Goal: Information Seeking & Learning: Learn about a topic

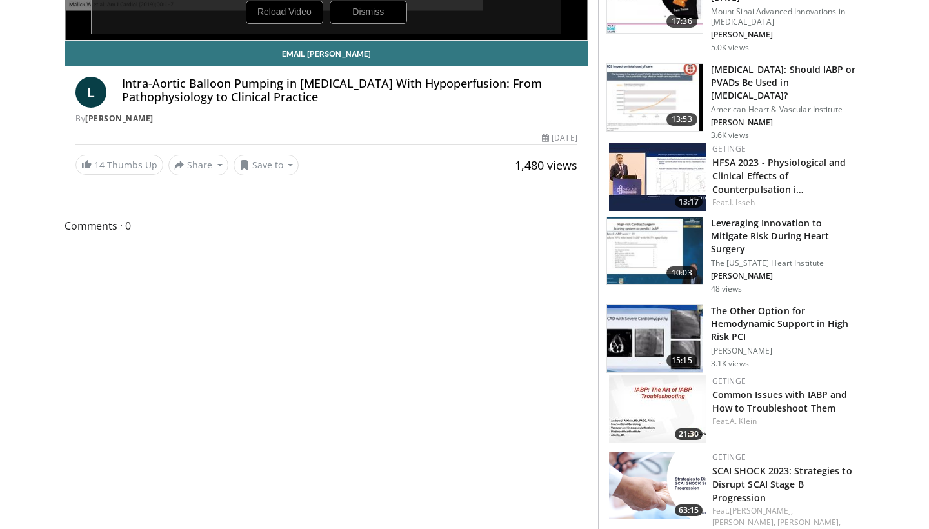
scroll to position [141, 0]
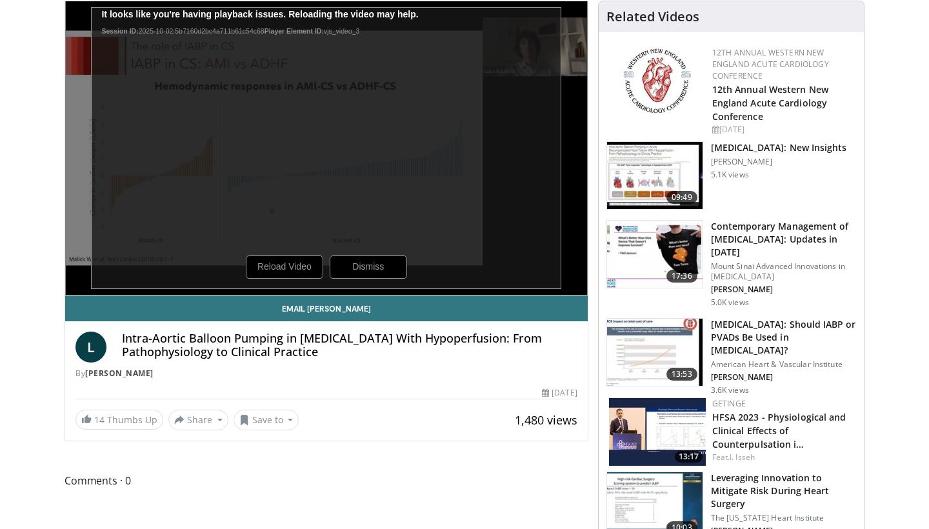
click at [686, 157] on img at bounding box center [654, 175] width 95 height 67
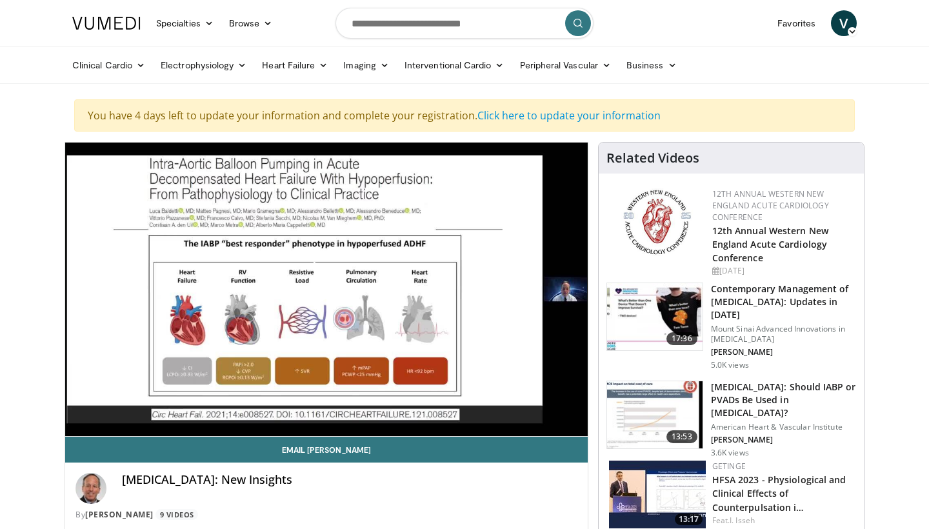
click at [326, 289] on span "Video Player" at bounding box center [326, 289] width 0 height 0
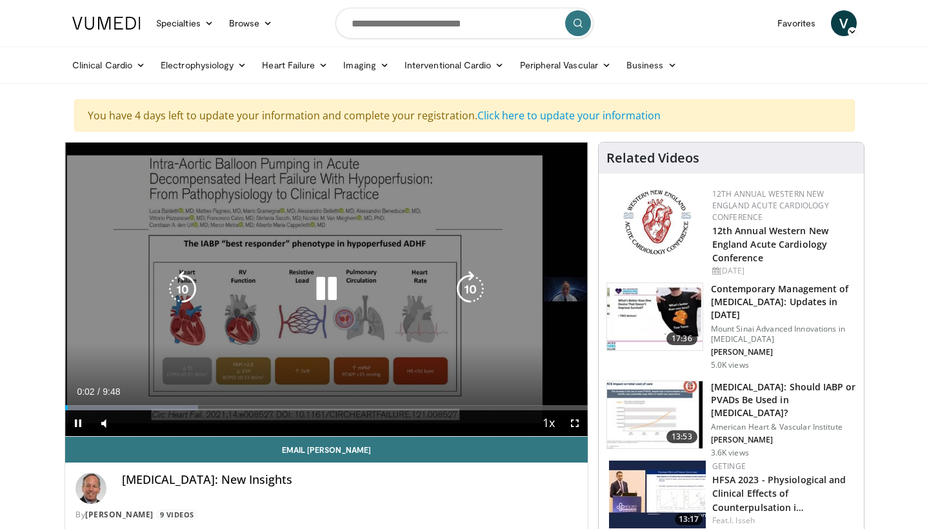
click at [478, 286] on icon "Video Player" at bounding box center [470, 289] width 36 height 36
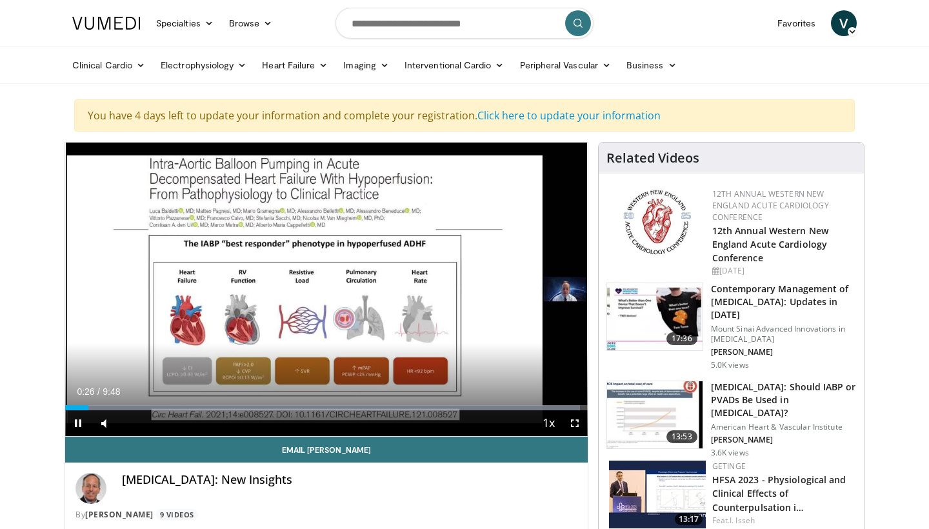
click at [78, 424] on span "Video Player" at bounding box center [78, 423] width 26 height 26
click at [77, 421] on span "Video Player" at bounding box center [78, 423] width 26 height 26
click at [128, 422] on div "Volume Level" at bounding box center [124, 423] width 8 height 5
click at [76, 422] on span "Video Player" at bounding box center [78, 423] width 26 height 26
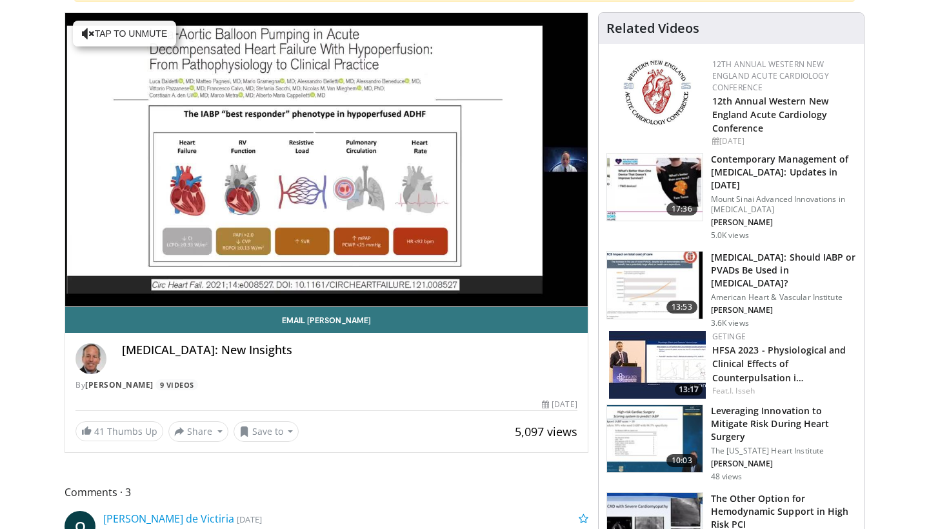
scroll to position [130, 0]
click at [326, 159] on span "Video Player" at bounding box center [326, 159] width 0 height 0
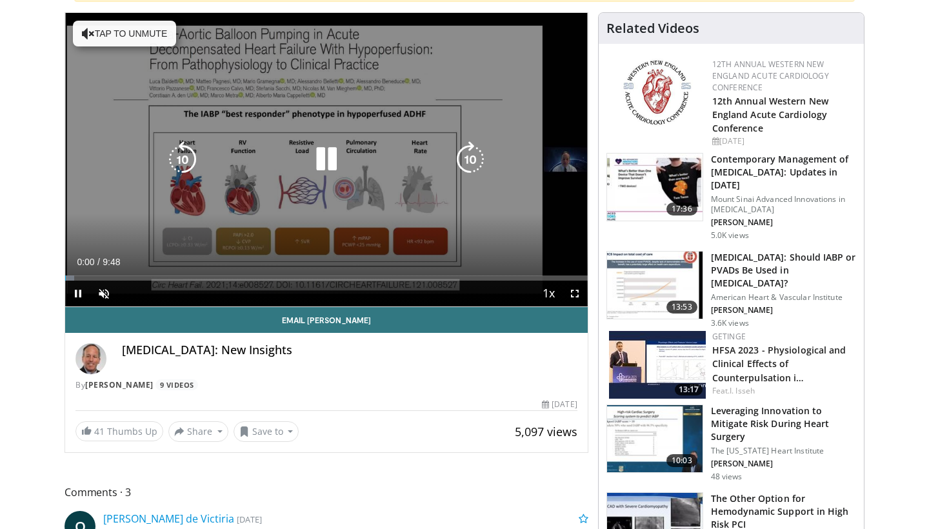
click at [138, 39] on button "Tap to unmute" at bounding box center [124, 34] width 103 height 26
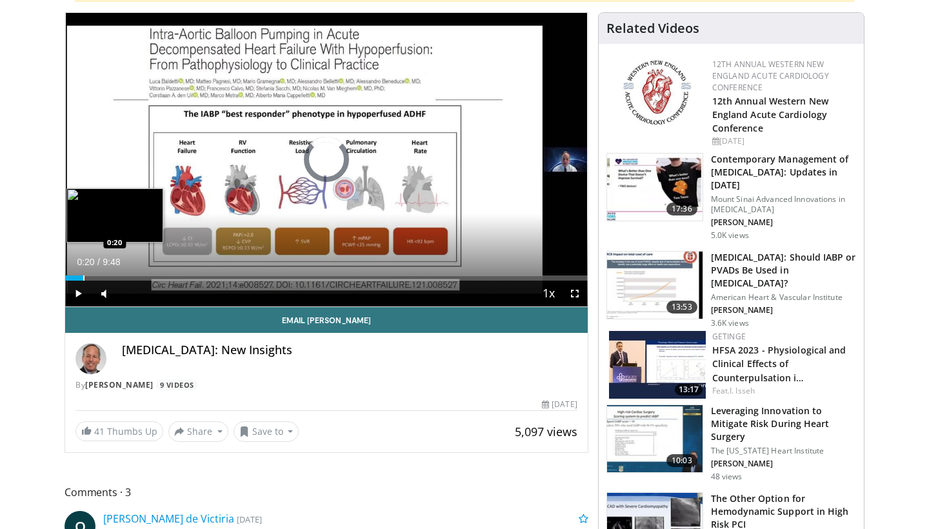
click at [83, 278] on div "Progress Bar" at bounding box center [83, 277] width 1 height 5
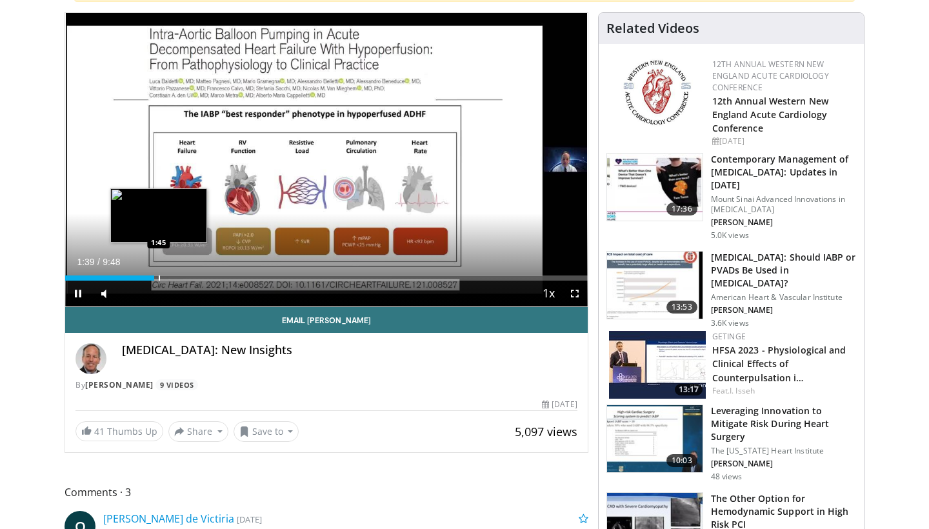
click at [159, 275] on div "Progress Bar" at bounding box center [159, 277] width 1 height 5
click at [168, 277] on div "Progress Bar" at bounding box center [168, 277] width 1 height 5
click at [177, 277] on div "Progress Bar" at bounding box center [175, 277] width 1 height 5
click at [185, 278] on div "Progress Bar" at bounding box center [185, 277] width 1 height 5
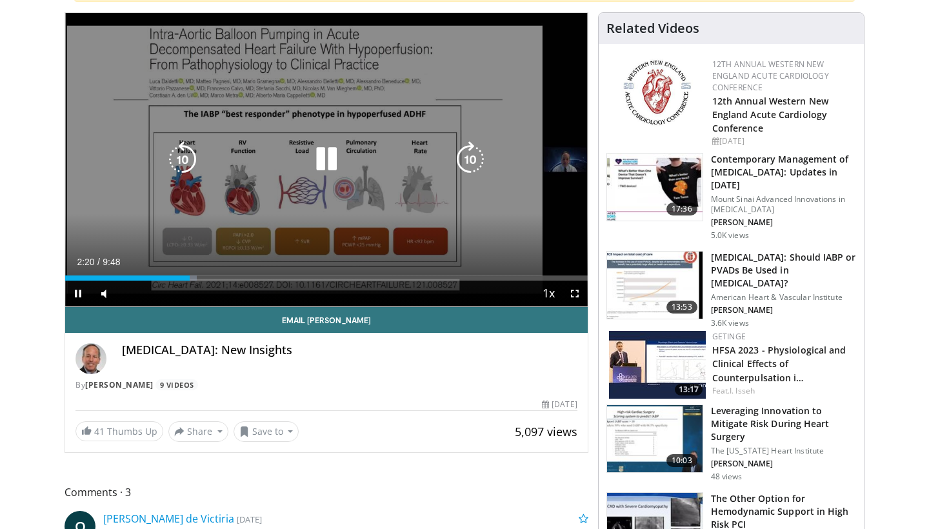
click at [202, 279] on div "10 seconds Tap to unmute" at bounding box center [326, 159] width 522 height 293
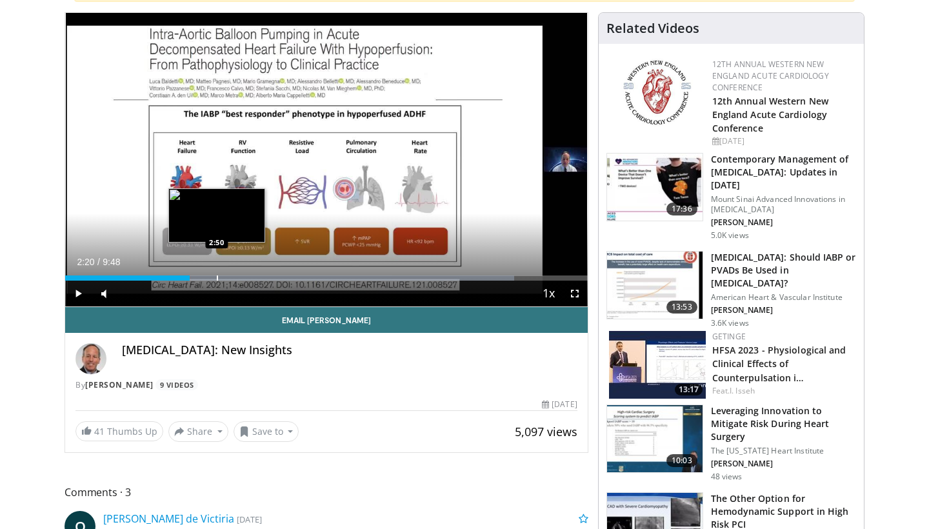
click at [217, 278] on div "Progress Bar" at bounding box center [217, 277] width 1 height 5
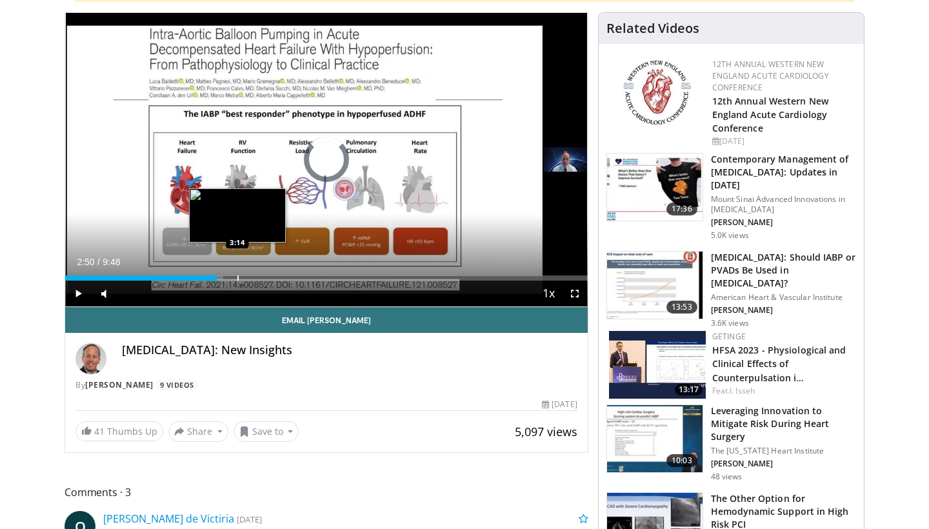
click at [237, 280] on div "Loaded : 30.29% 3:13 3:14" at bounding box center [326, 277] width 522 height 5
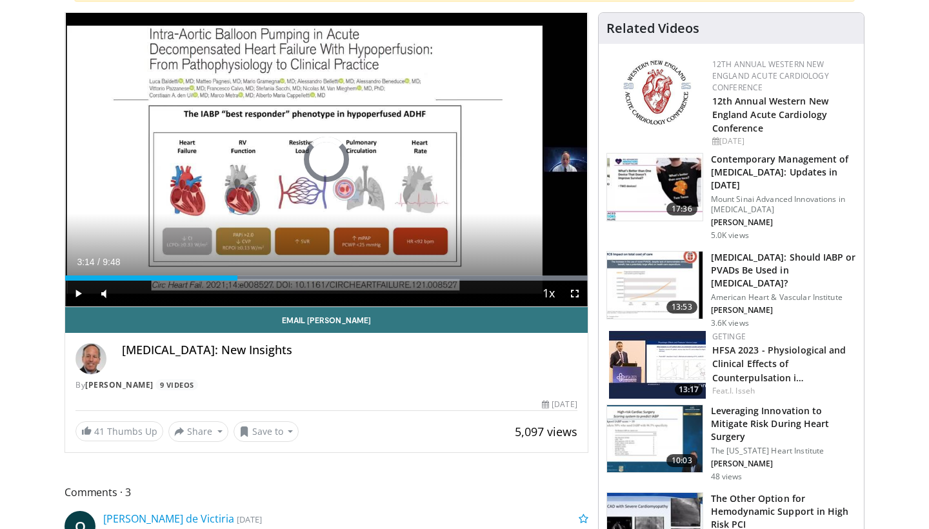
click at [255, 283] on div "Current Time 3:14 / Duration 9:48 Play Skip Backward Skip Forward Mute Loaded :…" at bounding box center [326, 294] width 522 height 26
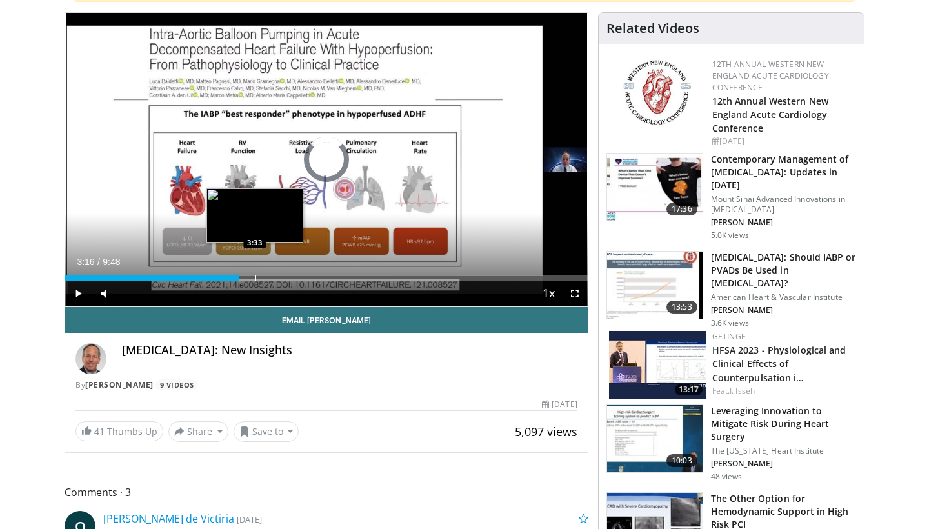
click at [255, 279] on div "Progress Bar" at bounding box center [255, 277] width 1 height 5
click at [265, 279] on div "Progress Bar" at bounding box center [265, 277] width 1 height 5
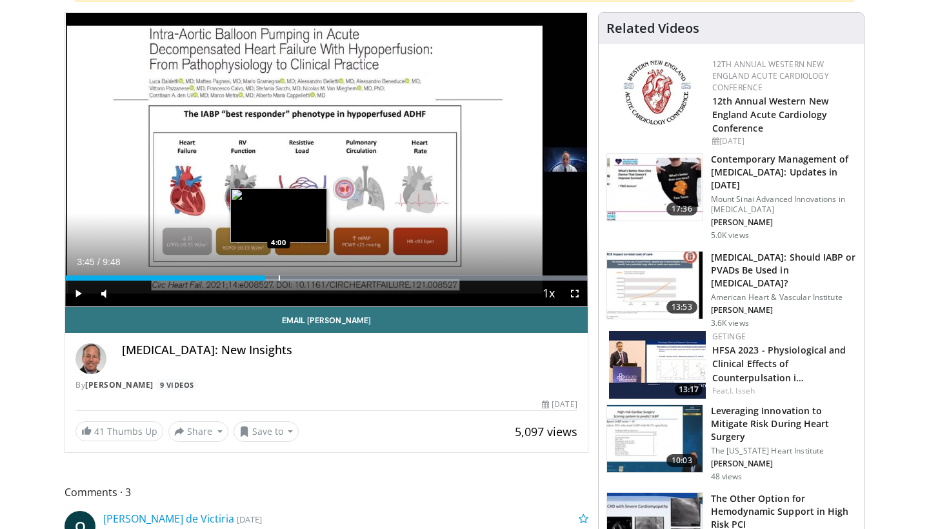
click at [279, 275] on div "Progress Bar" at bounding box center [279, 277] width 1 height 5
click at [290, 275] on div "Progress Bar" at bounding box center [289, 277] width 1 height 5
click at [301, 275] on div "Loaded : 99.98% 4:20 4:20" at bounding box center [326, 277] width 522 height 5
click at [317, 278] on div "Loaded : 99.98% 4:25 4:25" at bounding box center [326, 277] width 522 height 5
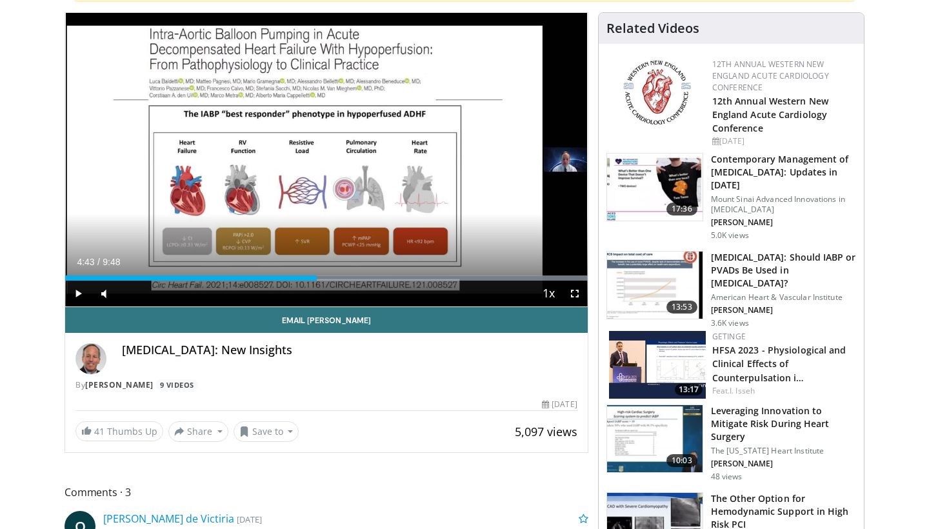
click at [77, 293] on span "Video Player" at bounding box center [78, 294] width 26 height 26
click at [78, 293] on span "Video Player" at bounding box center [78, 294] width 26 height 26
click at [678, 365] on img at bounding box center [657, 365] width 97 height 68
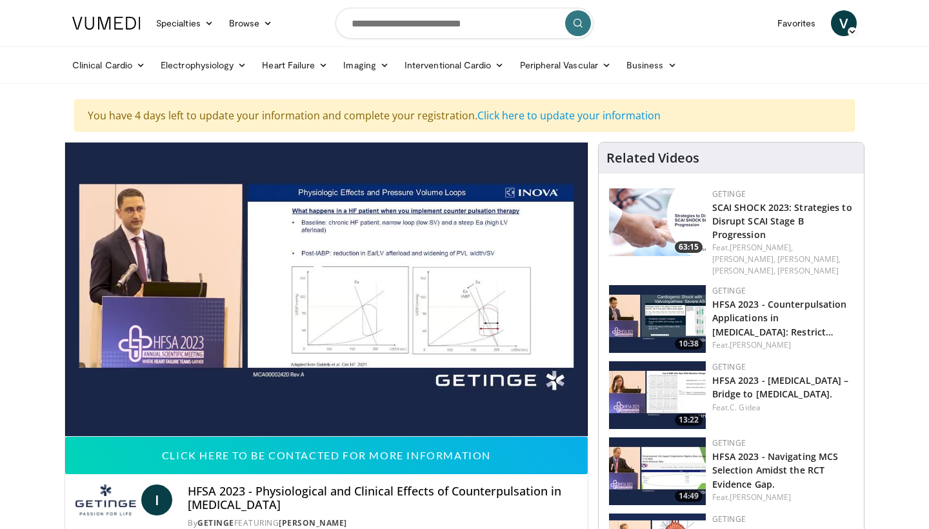
click at [326, 289] on span "Video Player" at bounding box center [326, 289] width 0 height 0
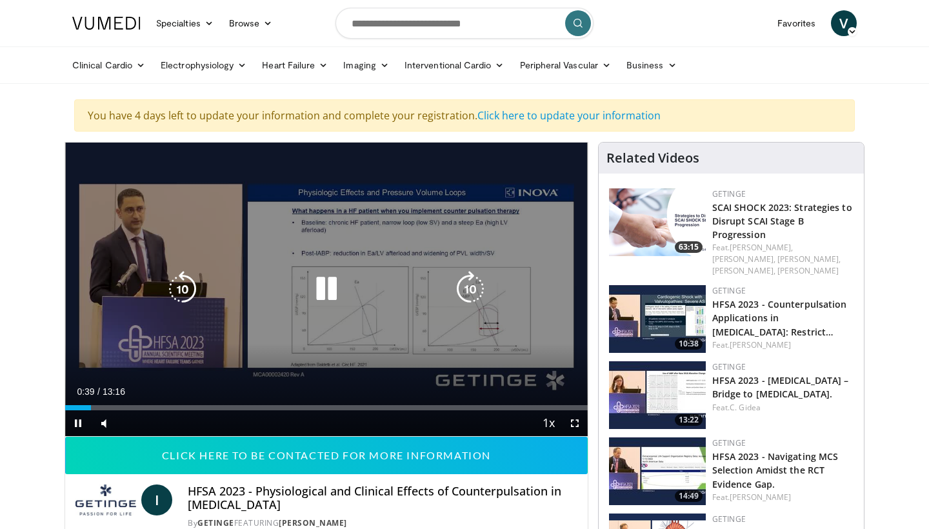
click at [328, 288] on icon "Video Player" at bounding box center [326, 289] width 36 height 36
click at [330, 294] on icon "Video Player" at bounding box center [326, 289] width 36 height 36
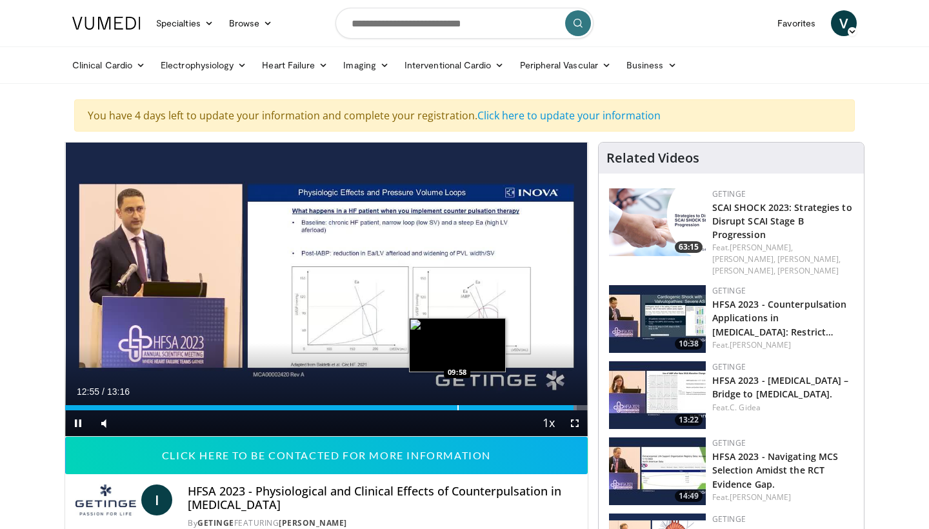
click at [457, 405] on div "Progress Bar" at bounding box center [457, 407] width 1 height 5
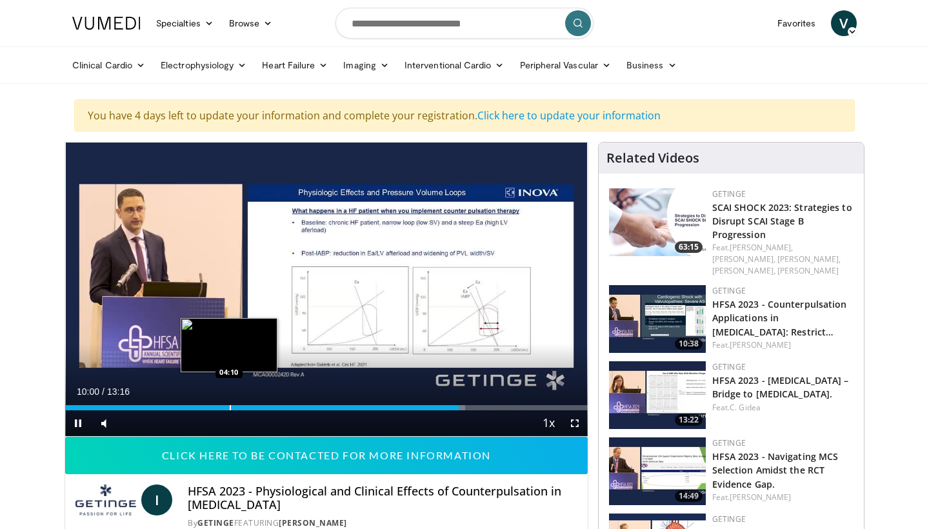
click at [228, 409] on div "Loaded : 76.63% 10:00 04:10" at bounding box center [326, 407] width 522 height 5
click at [228, 407] on div "Progress Bar" at bounding box center [228, 407] width 1 height 5
click at [223, 408] on div "Progress Bar" at bounding box center [223, 407] width 1 height 5
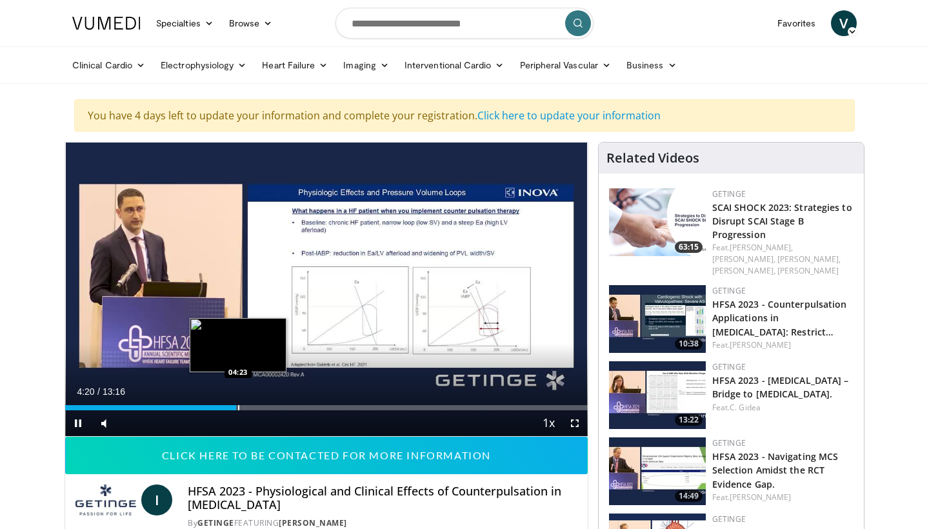
click at [238, 410] on div "Progress Bar" at bounding box center [238, 407] width 1 height 5
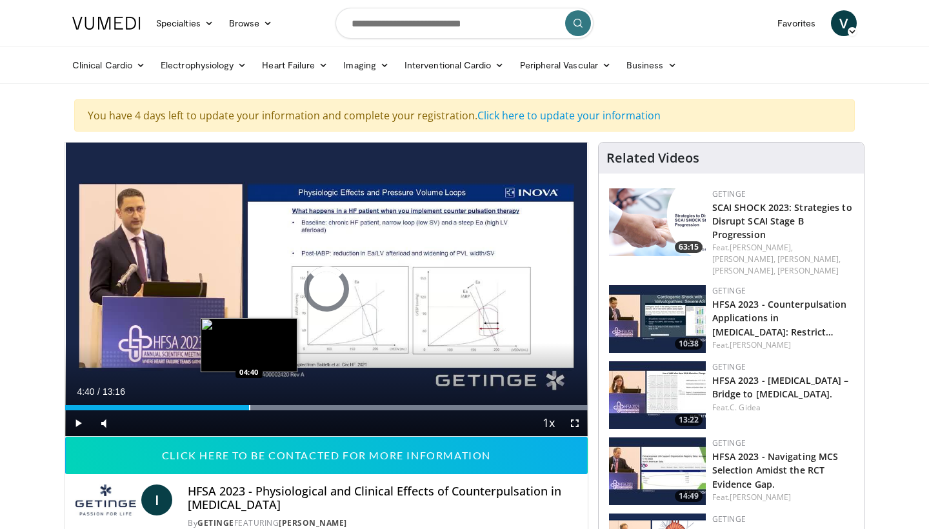
click at [249, 406] on div "Progress Bar" at bounding box center [249, 407] width 1 height 5
click at [253, 406] on div "Progress Bar" at bounding box center [253, 407] width 1 height 5
click at [259, 409] on div "Progress Bar" at bounding box center [259, 407] width 1 height 5
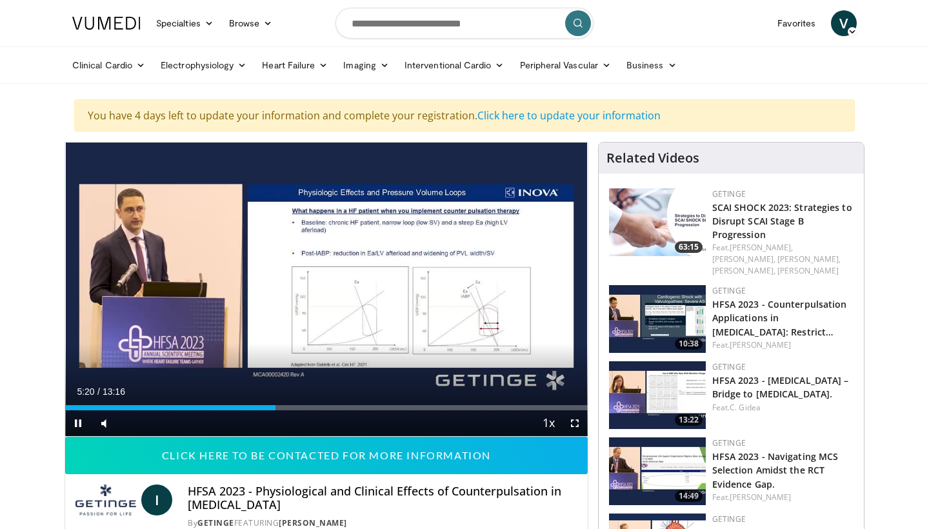
click at [78, 424] on span "Video Player" at bounding box center [78, 423] width 26 height 26
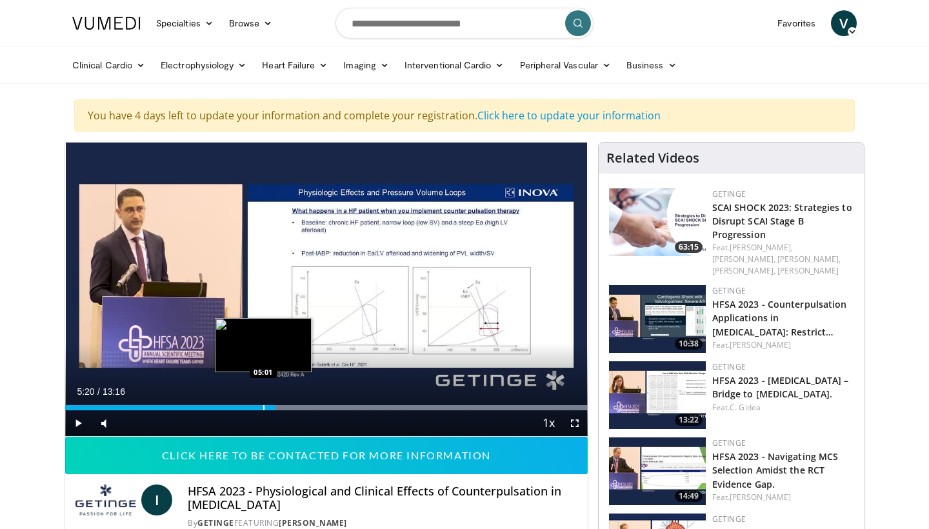
click at [263, 408] on div "Progress Bar" at bounding box center [263, 407] width 1 height 5
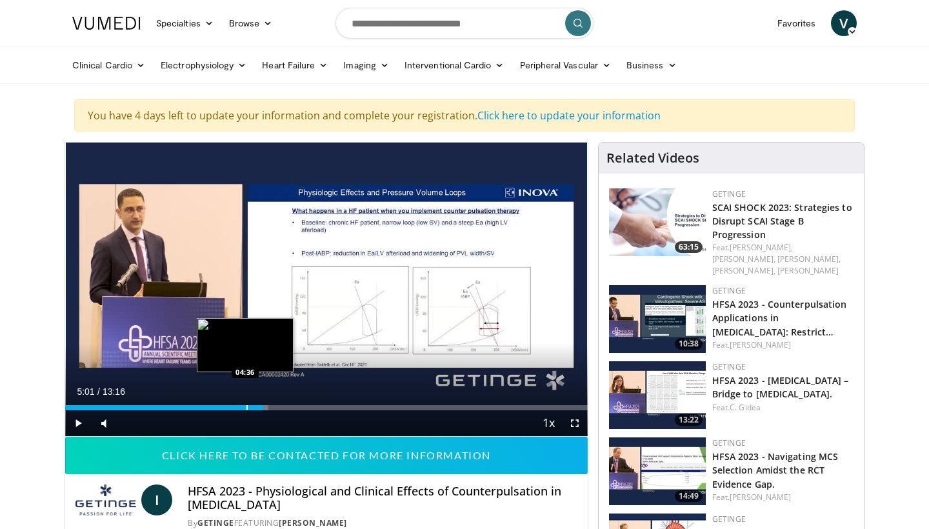
click at [246, 409] on div "Progress Bar" at bounding box center [246, 407] width 1 height 5
click at [230, 411] on div "Current Time 4:34 / Duration 13:16 Play Skip Backward Skip Forward Mute Loaded …" at bounding box center [326, 423] width 522 height 26
click at [229, 408] on div "Progress Bar" at bounding box center [229, 407] width 1 height 5
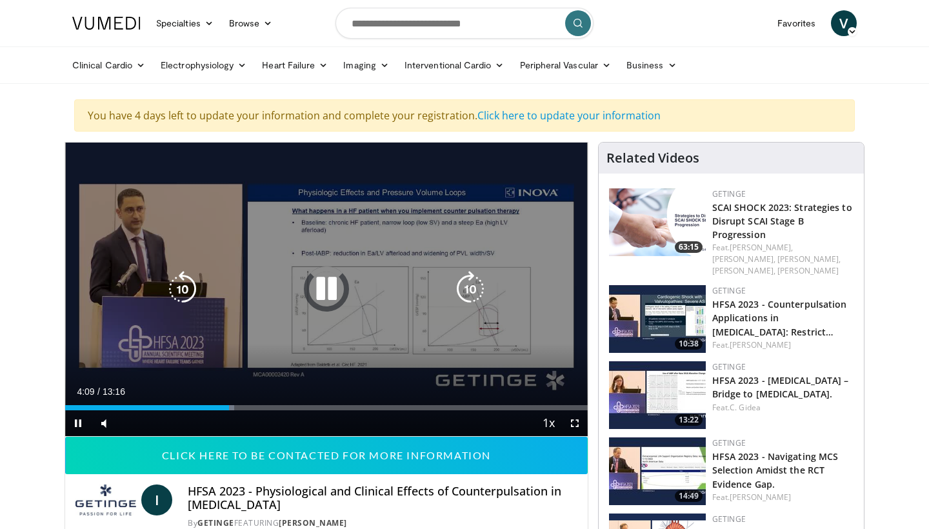
drag, startPoint x: 306, startPoint y: 376, endPoint x: 251, endPoint y: 376, distance: 55.5
click at [250, 376] on div "10 seconds Tap to unmute" at bounding box center [326, 289] width 522 height 293
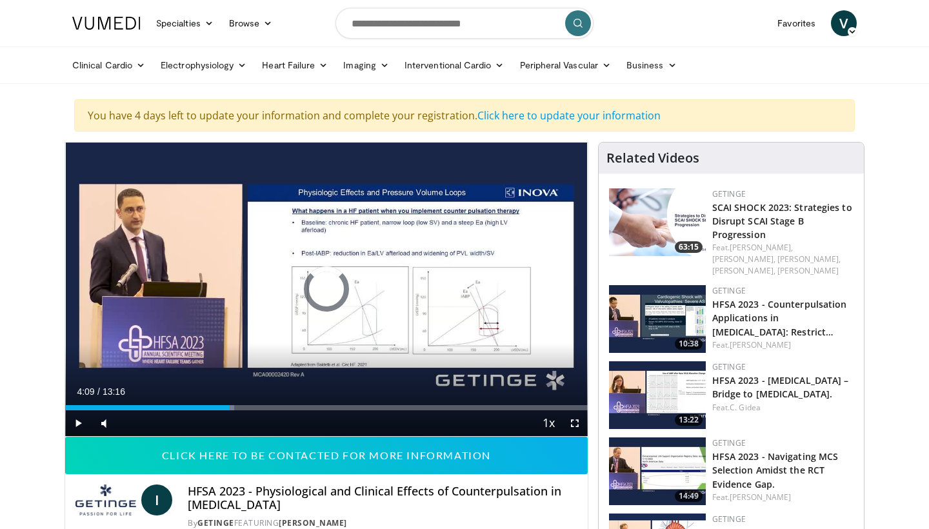
click at [81, 424] on span "Video Player" at bounding box center [78, 423] width 26 height 26
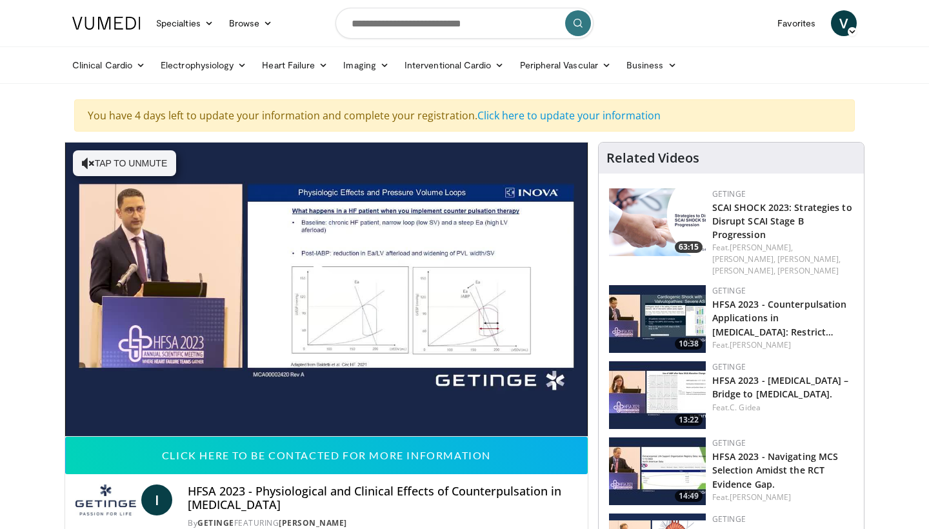
click at [326, 289] on span "Video Player" at bounding box center [326, 289] width 0 height 0
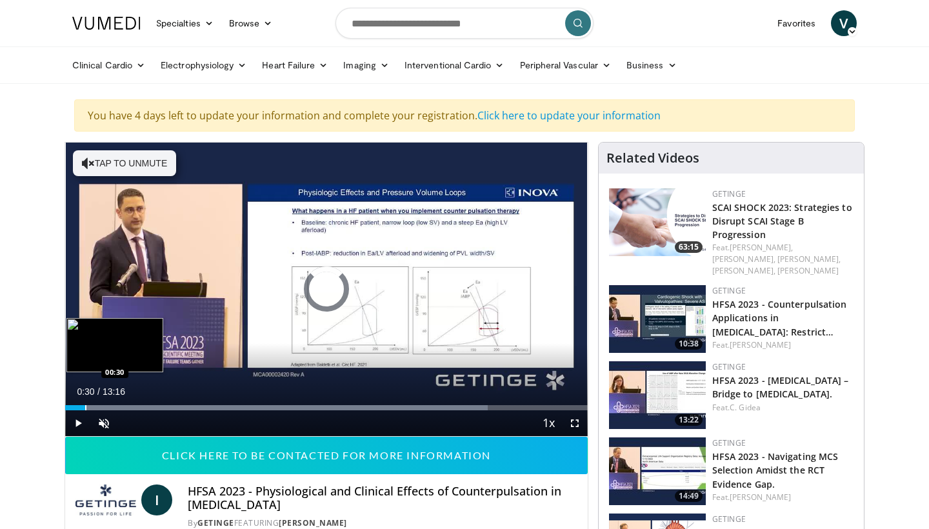
click at [85, 406] on div "Progress Bar" at bounding box center [85, 407] width 1 height 5
click at [97, 408] on div "Progress Bar" at bounding box center [97, 407] width 1 height 5
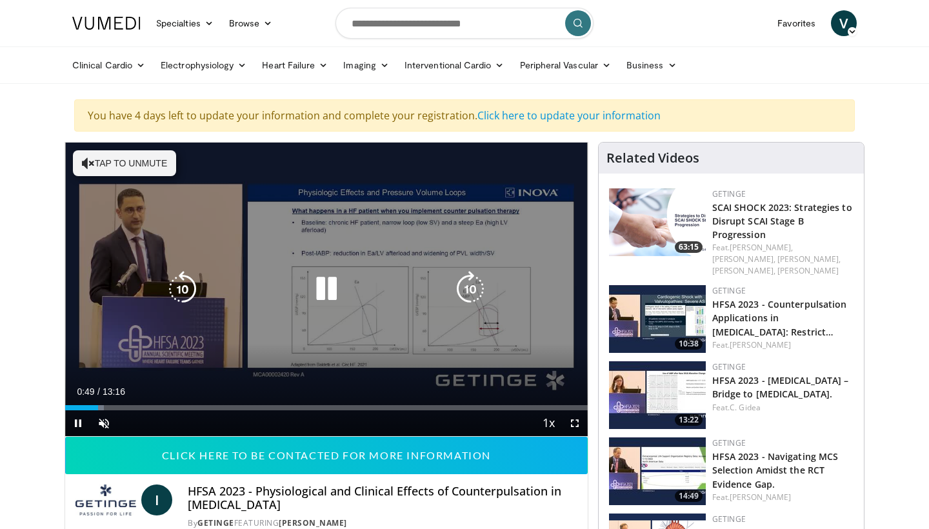
click at [108, 408] on video-js "**********" at bounding box center [326, 290] width 522 height 294
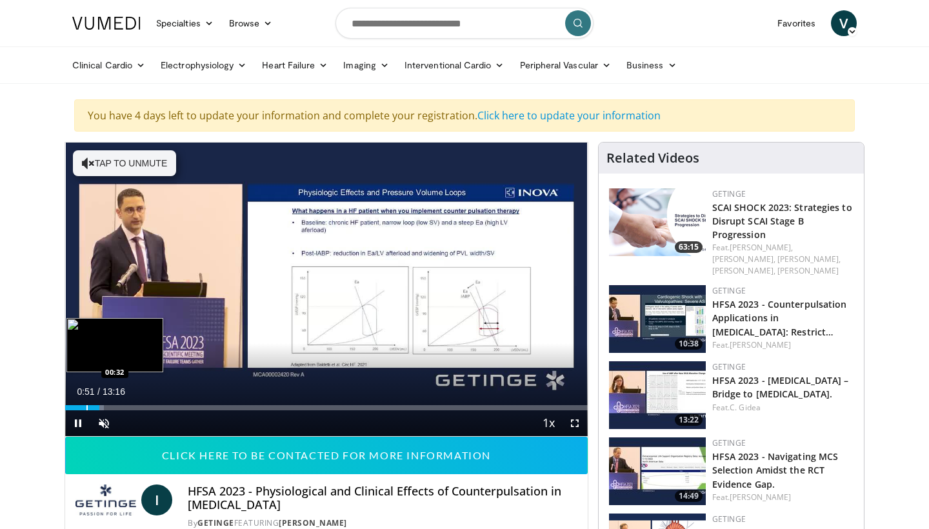
click at [86, 408] on div "Progress Bar" at bounding box center [86, 407] width 1 height 5
click at [106, 405] on div "Progress Bar" at bounding box center [106, 407] width 1 height 5
click at [116, 405] on div "Progress Bar" at bounding box center [116, 407] width 1 height 5
click at [128, 407] on div "Progress Bar" at bounding box center [128, 407] width 1 height 5
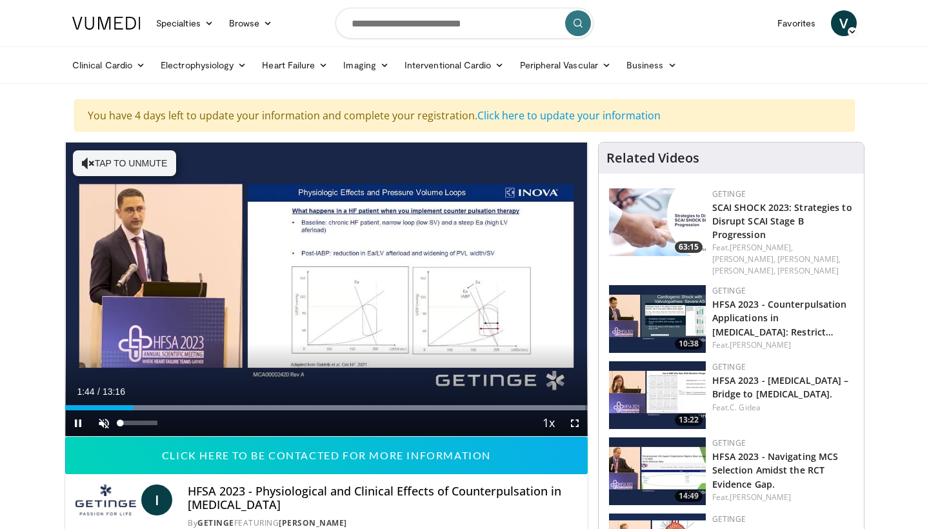
click at [103, 422] on span "Video Player" at bounding box center [104, 423] width 26 height 26
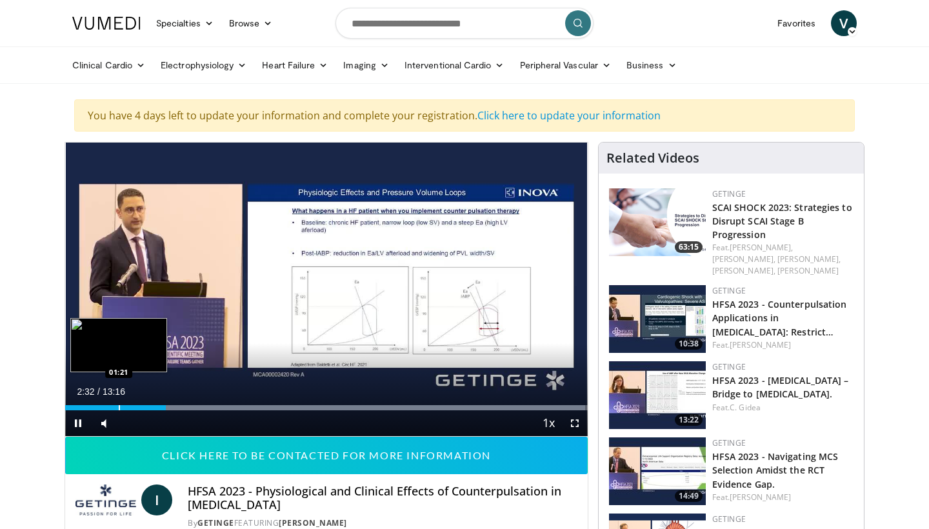
click at [119, 409] on div "Progress Bar" at bounding box center [119, 407] width 1 height 5
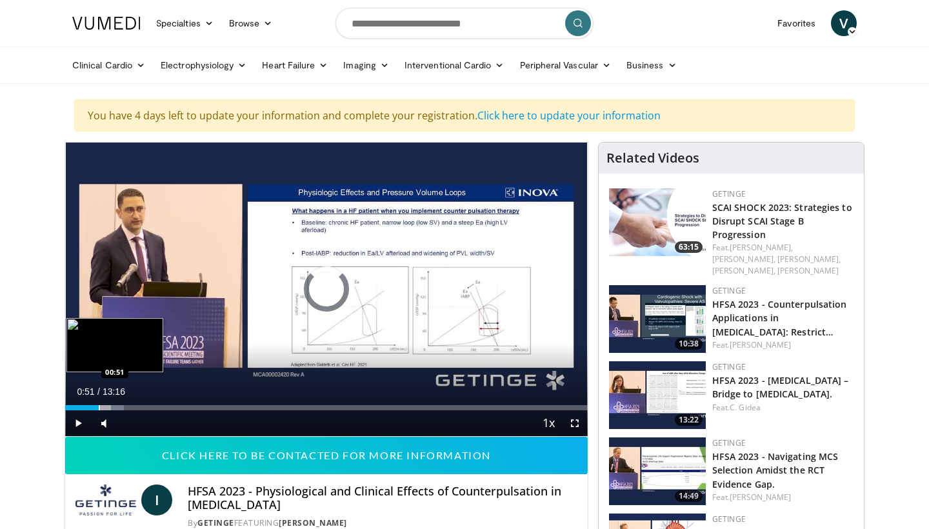
click at [99, 405] on div "Progress Bar" at bounding box center [99, 407] width 1 height 5
click at [87, 408] on div "Progress Bar" at bounding box center [86, 407] width 1 height 5
click at [97, 408] on div "Progress Bar" at bounding box center [97, 407] width 1 height 5
click at [108, 408] on div "Progress Bar" at bounding box center [108, 407] width 1 height 5
click at [111, 408] on div "Progress Bar" at bounding box center [111, 407] width 1 height 5
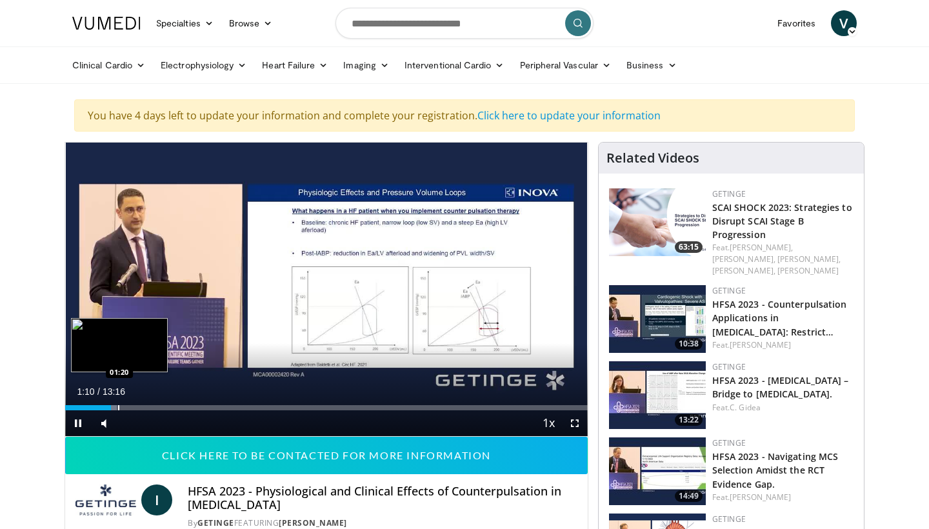
click at [119, 408] on div "Progress Bar" at bounding box center [118, 407] width 1 height 5
click at [127, 409] on div "Progress Bar" at bounding box center [127, 407] width 1 height 5
click at [132, 407] on div "Progress Bar" at bounding box center [132, 407] width 1 height 5
click at [135, 408] on div "Progress Bar" at bounding box center [135, 407] width 1 height 5
click at [139, 405] on div "Progress Bar" at bounding box center [139, 407] width 1 height 5
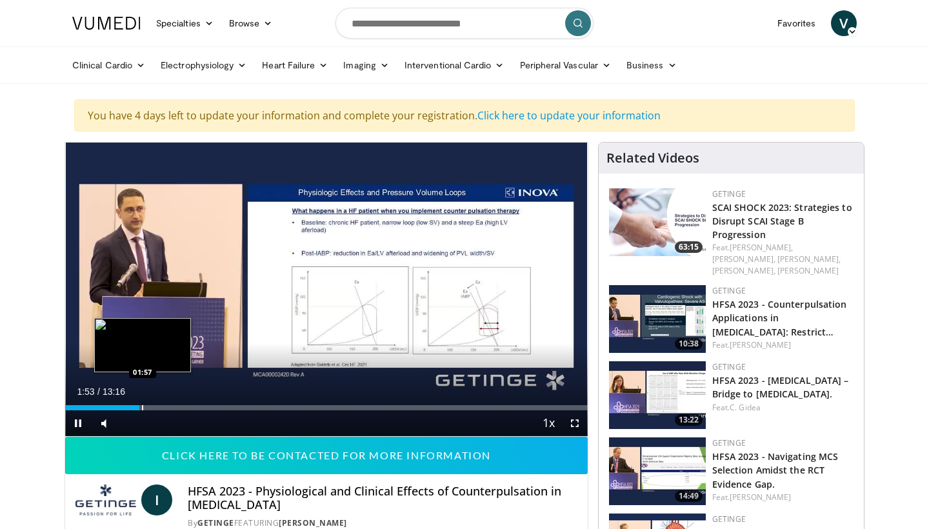
click at [143, 406] on div "Progress Bar" at bounding box center [142, 407] width 1 height 5
click at [77, 422] on span "Video Player" at bounding box center [78, 423] width 26 height 26
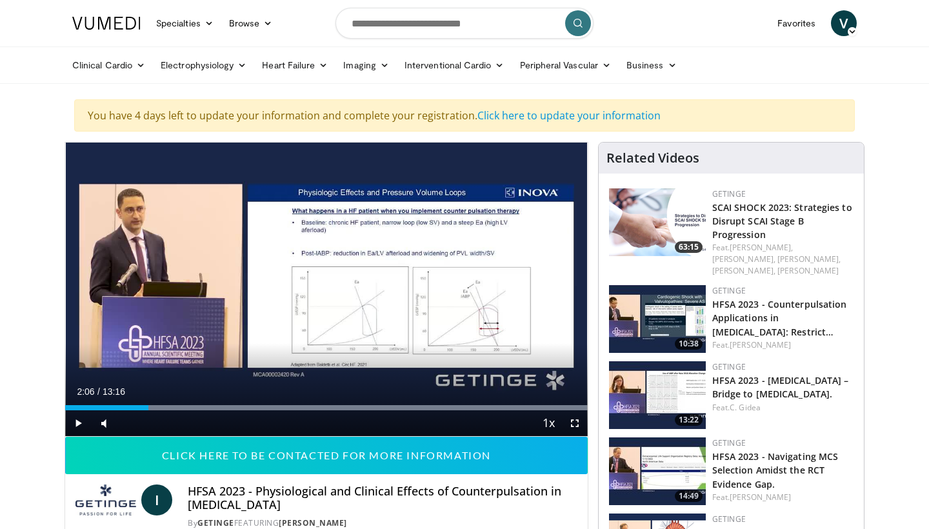
click at [79, 419] on span "Video Player" at bounding box center [78, 423] width 26 height 26
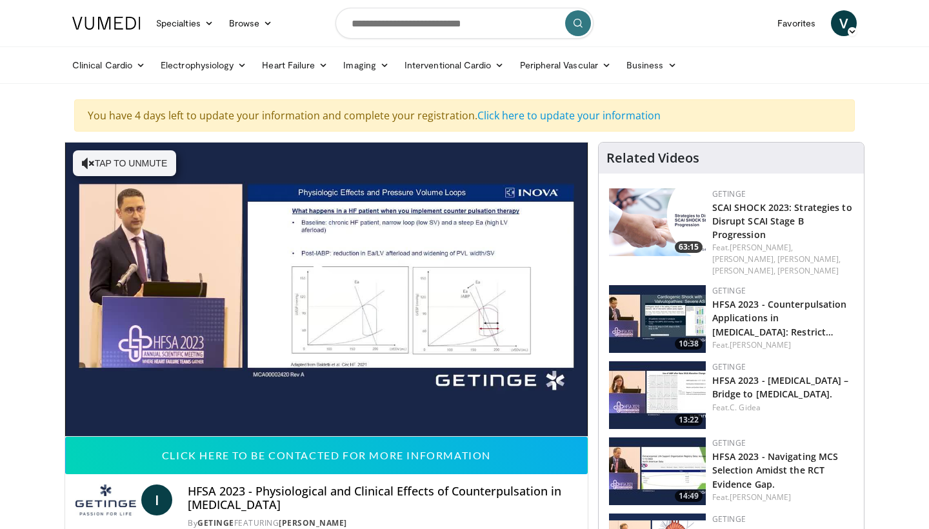
click at [326, 289] on span "Video Player" at bounding box center [326, 289] width 0 height 0
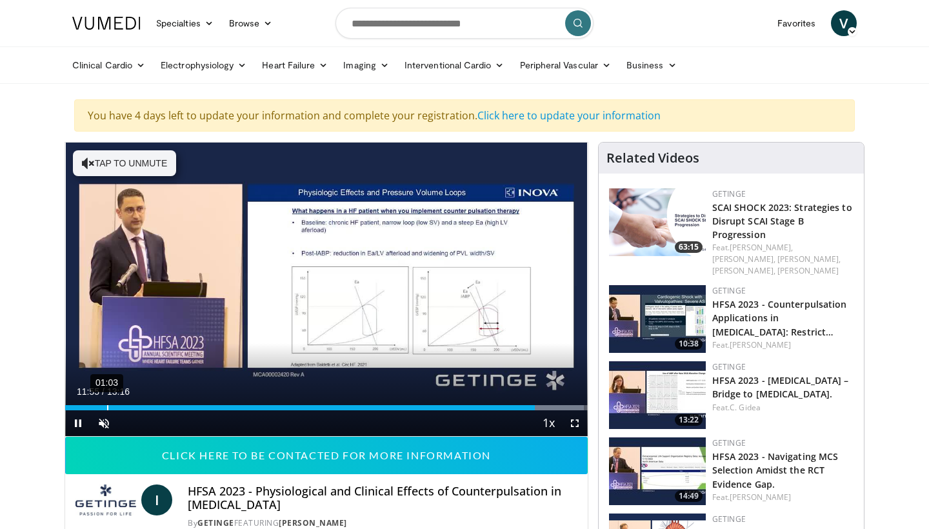
click at [107, 410] on div "01:03" at bounding box center [107, 407] width 1 height 5
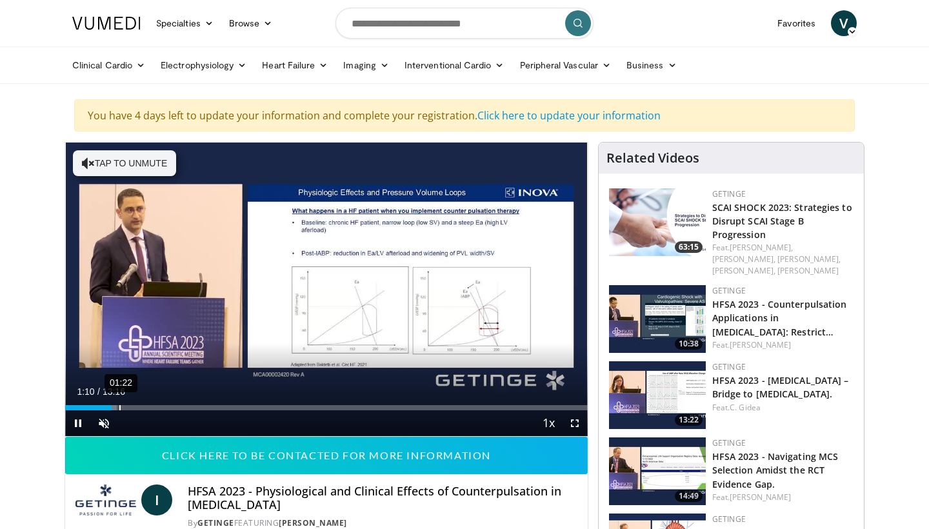
click at [121, 408] on div "01:22" at bounding box center [119, 407] width 1 height 5
click at [102, 420] on span "Video Player" at bounding box center [104, 423] width 26 height 26
click at [129, 409] on div "01:37" at bounding box center [129, 407] width 1 height 5
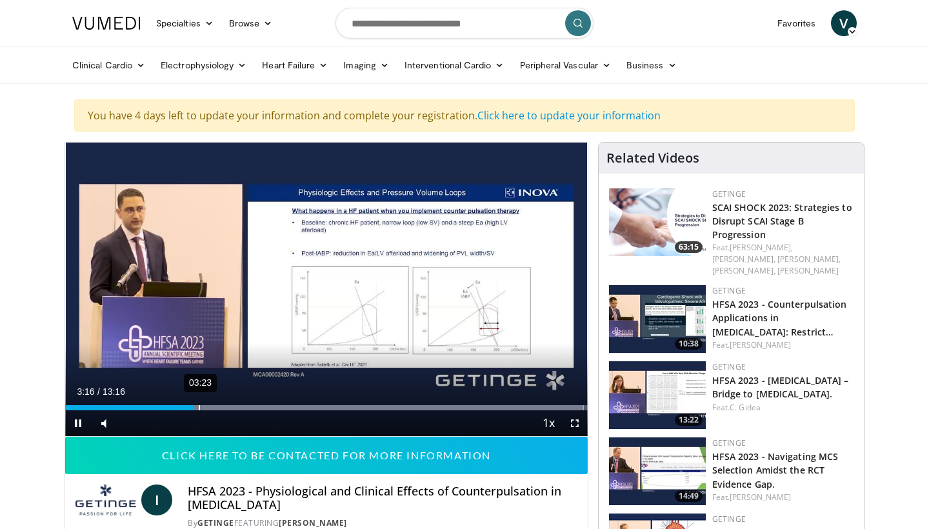
click at [198, 408] on div "Loaded : 99.24% 03:23 03:16" at bounding box center [326, 407] width 522 height 5
click at [203, 406] on div "03:30" at bounding box center [203, 407] width 1 height 5
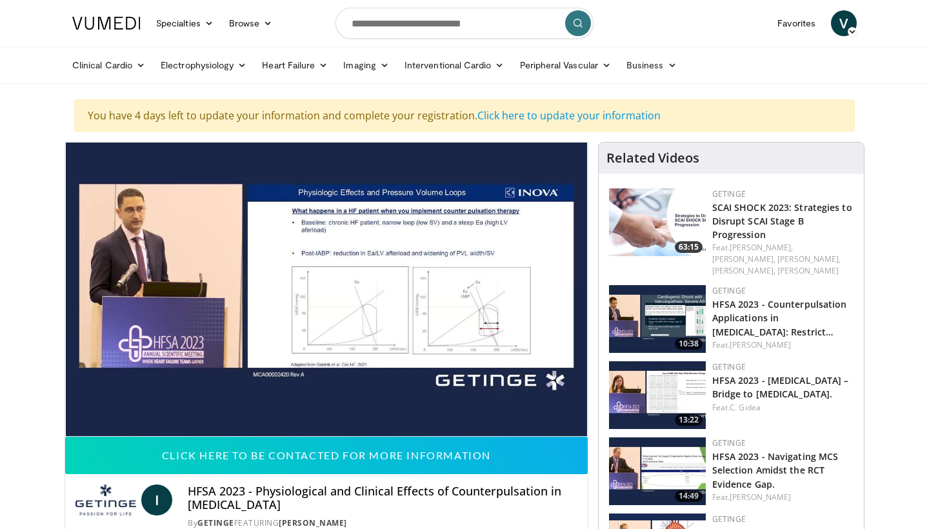
click at [208, 407] on div "10 seconds Tap to unmute" at bounding box center [326, 289] width 522 height 293
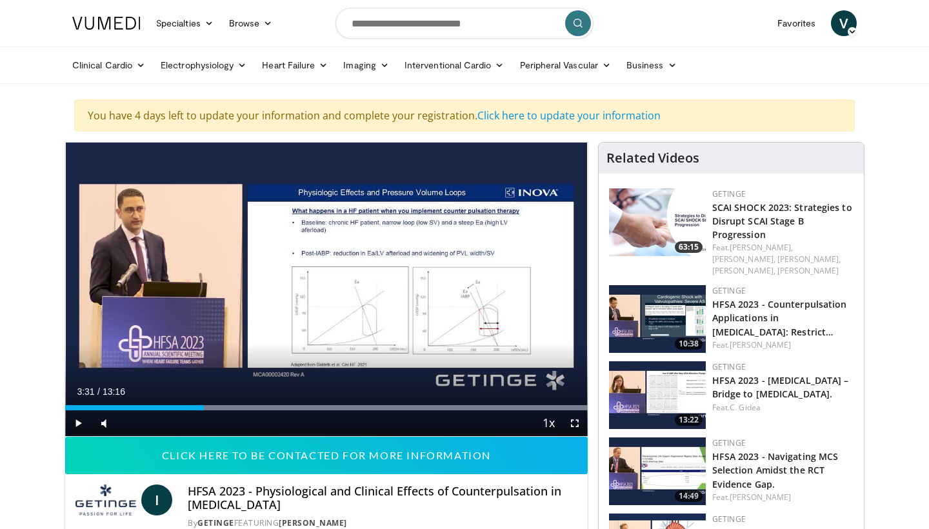
click at [78, 427] on span "Video Player" at bounding box center [78, 423] width 26 height 26
click at [210, 408] on div "03:40" at bounding box center [210, 407] width 1 height 5
click at [228, 409] on div "04:08" at bounding box center [228, 407] width 1 height 5
click at [81, 419] on span "Video Player" at bounding box center [78, 423] width 26 height 26
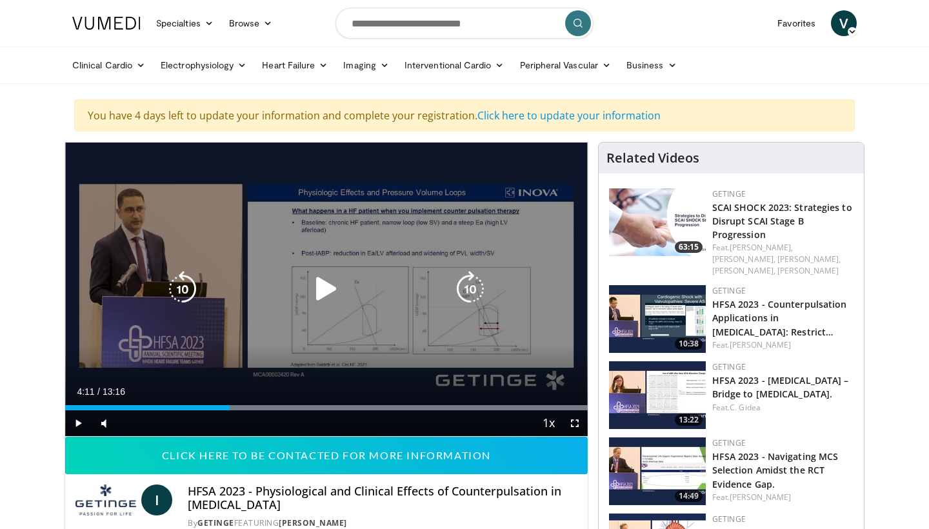
click at [326, 290] on icon "Video Player" at bounding box center [326, 289] width 36 height 36
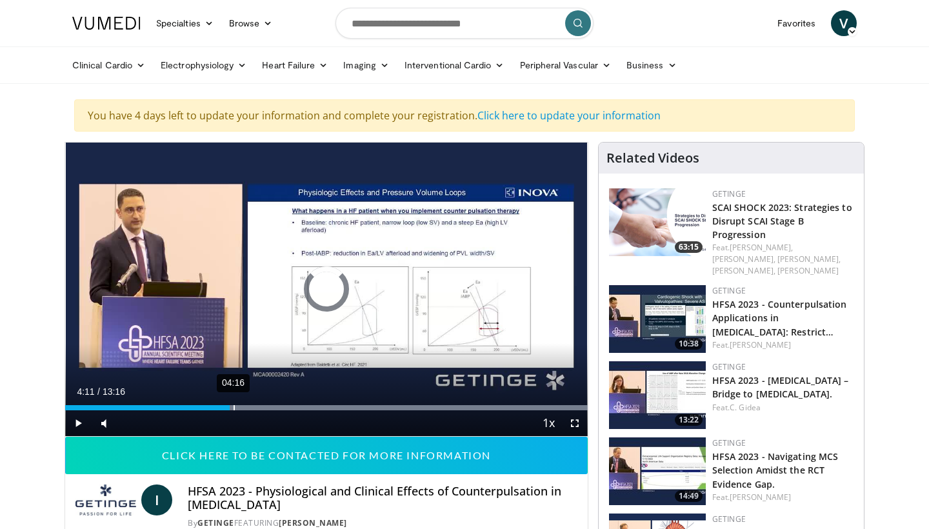
click at [233, 410] on div "04:16" at bounding box center [233, 407] width 1 height 5
click at [74, 424] on span "Video Player" at bounding box center [78, 423] width 26 height 26
click at [79, 421] on span "Video Player" at bounding box center [78, 423] width 26 height 26
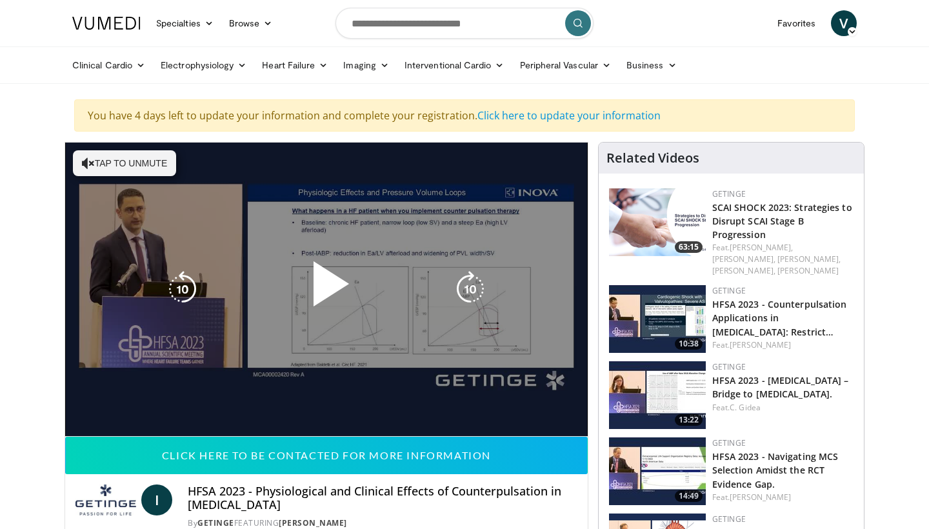
click at [133, 173] on button "Tap to unmute" at bounding box center [124, 163] width 103 height 26
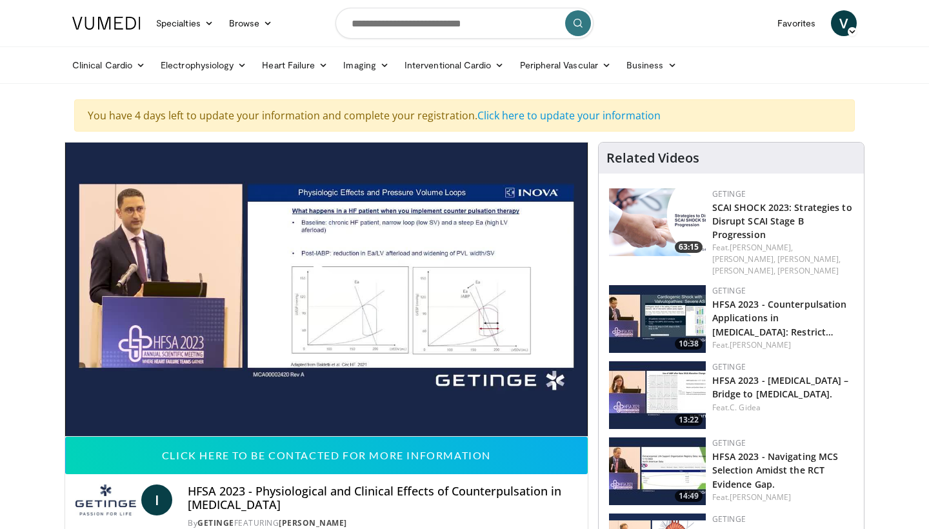
click at [326, 289] on span "Video Player" at bounding box center [326, 289] width 0 height 0
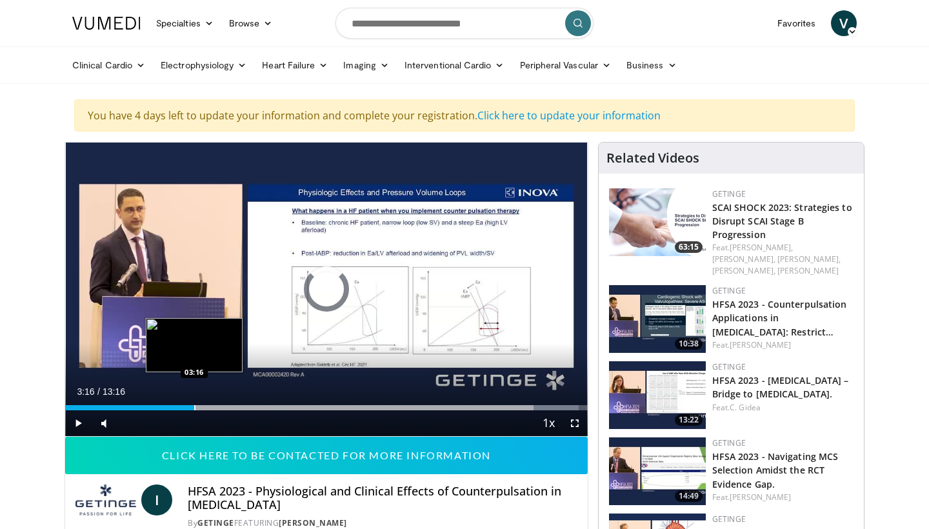
click at [194, 407] on div "Progress Bar" at bounding box center [194, 407] width 1 height 5
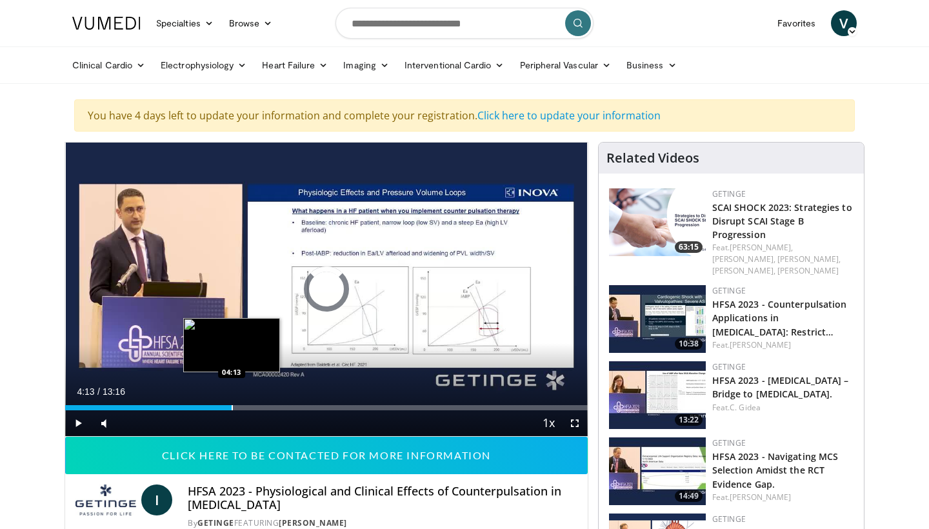
click at [232, 401] on div "Loaded : 24.88% 03:17 04:13" at bounding box center [326, 404] width 522 height 12
click at [253, 409] on div "Progress Bar" at bounding box center [253, 407] width 1 height 5
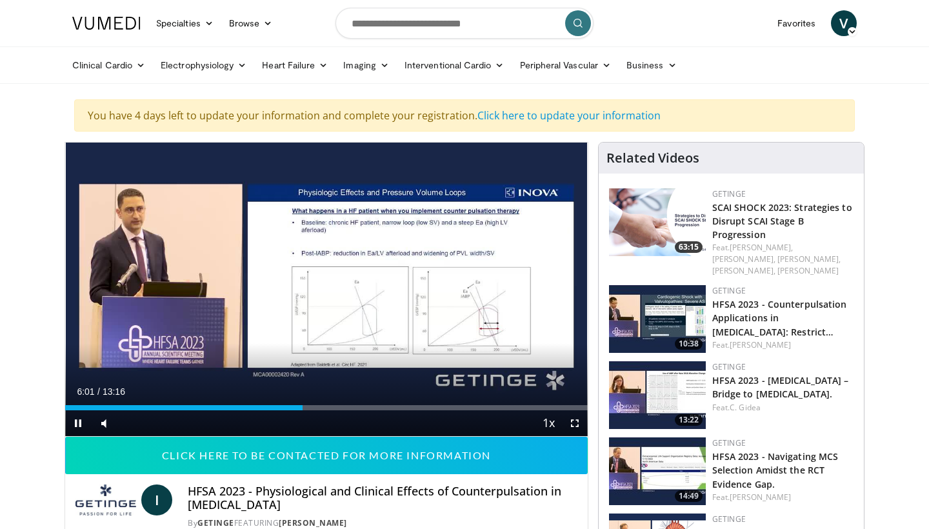
click at [77, 428] on span "Video Player" at bounding box center [78, 423] width 26 height 26
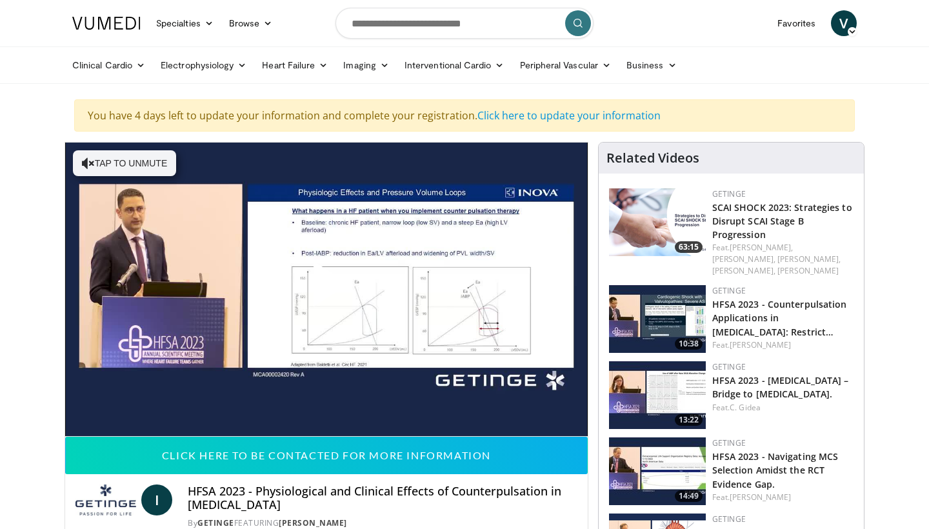
click at [326, 289] on span "Video Player" at bounding box center [326, 289] width 0 height 0
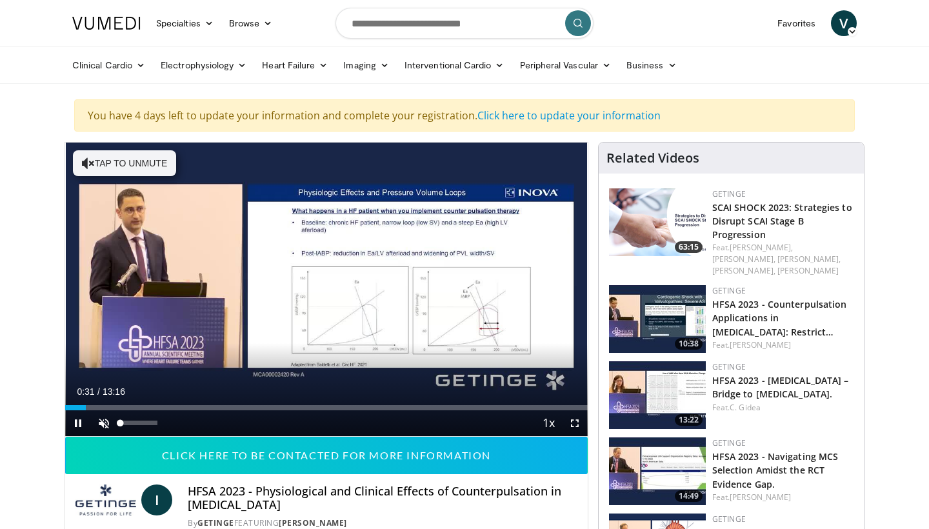
click at [101, 423] on span "Video Player" at bounding box center [104, 423] width 26 height 26
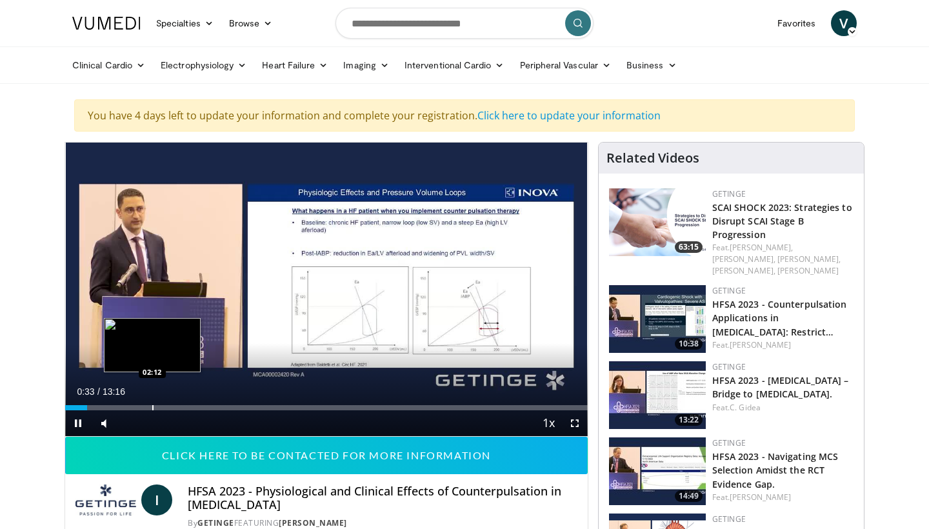
click at [152, 407] on div "Progress Bar" at bounding box center [152, 407] width 1 height 5
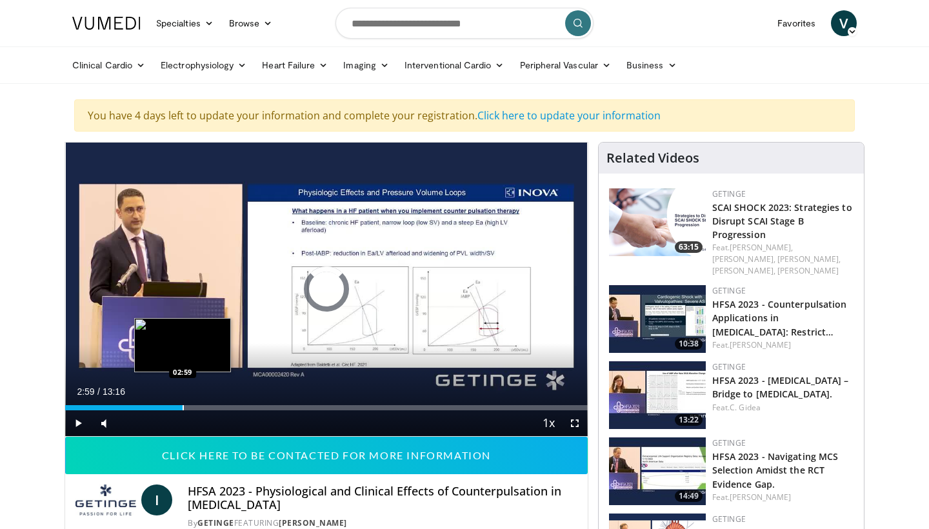
click at [183, 407] on div "Progress Bar" at bounding box center [183, 407] width 1 height 5
click at [215, 408] on div "Loaded : 23.62% 02:59 03:00" at bounding box center [326, 407] width 522 height 5
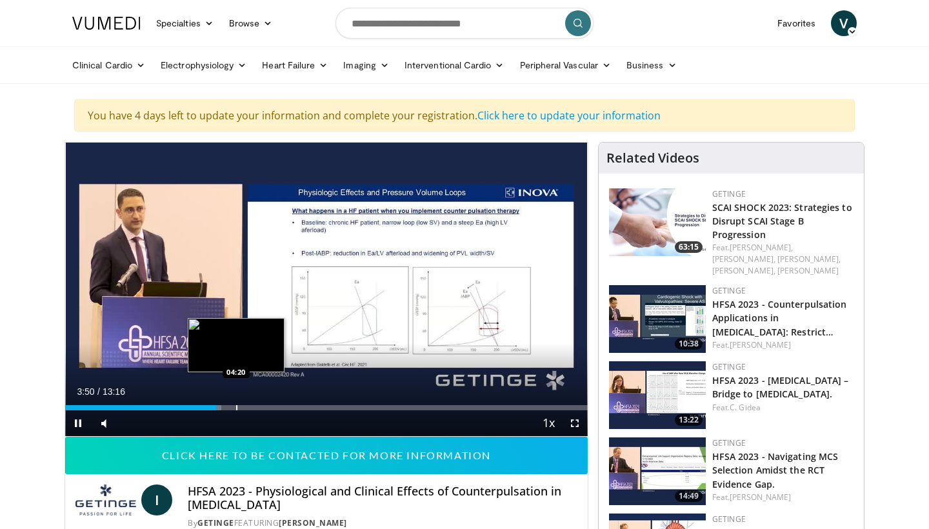
click at [237, 406] on div "Progress Bar" at bounding box center [236, 407] width 1 height 5
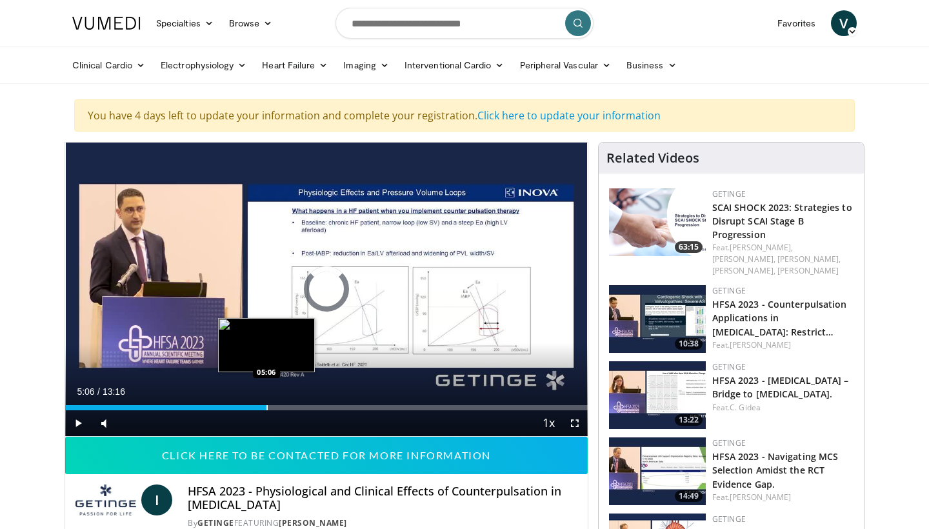
click at [266, 407] on div "Progress Bar" at bounding box center [266, 407] width 1 height 5
click at [277, 408] on div "Progress Bar" at bounding box center [277, 407] width 1 height 5
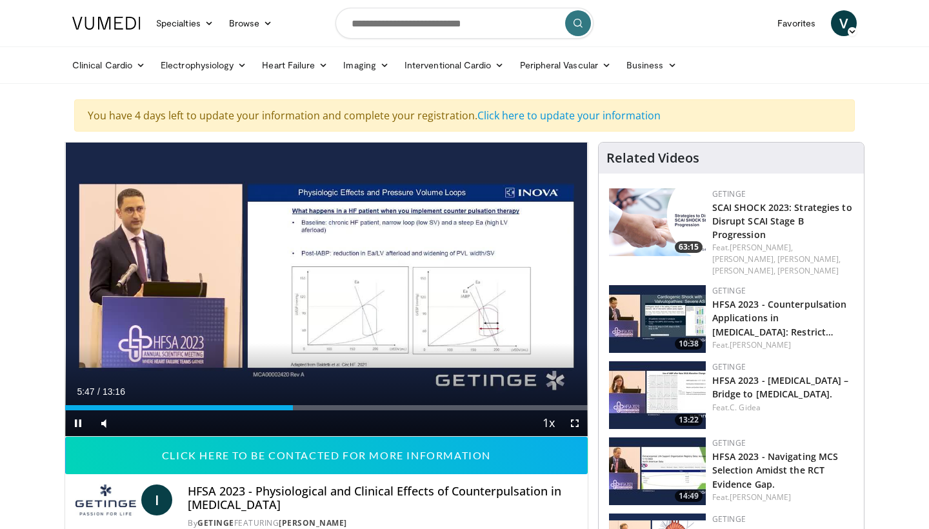
click at [75, 424] on span "Video Player" at bounding box center [78, 423] width 26 height 26
click at [572, 422] on span "Video Player" at bounding box center [575, 423] width 26 height 26
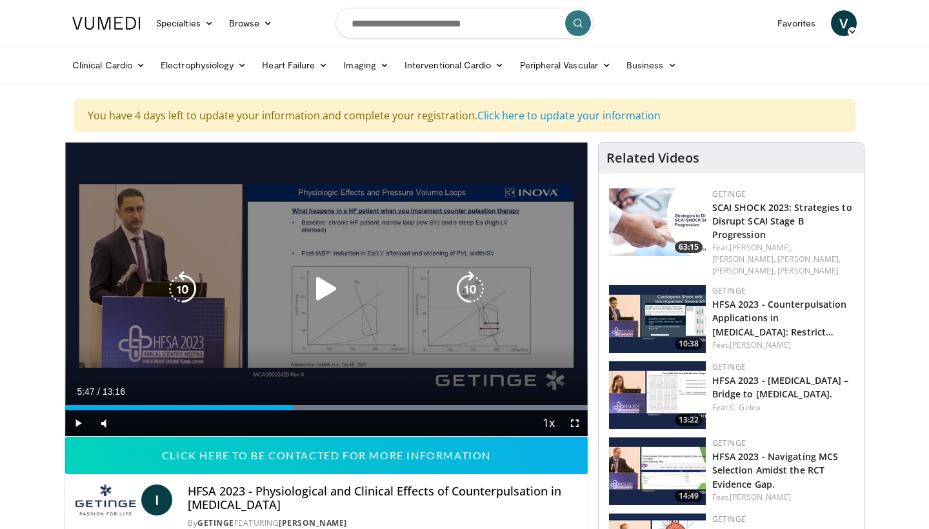
click at [324, 292] on icon "Video Player" at bounding box center [326, 289] width 36 height 36
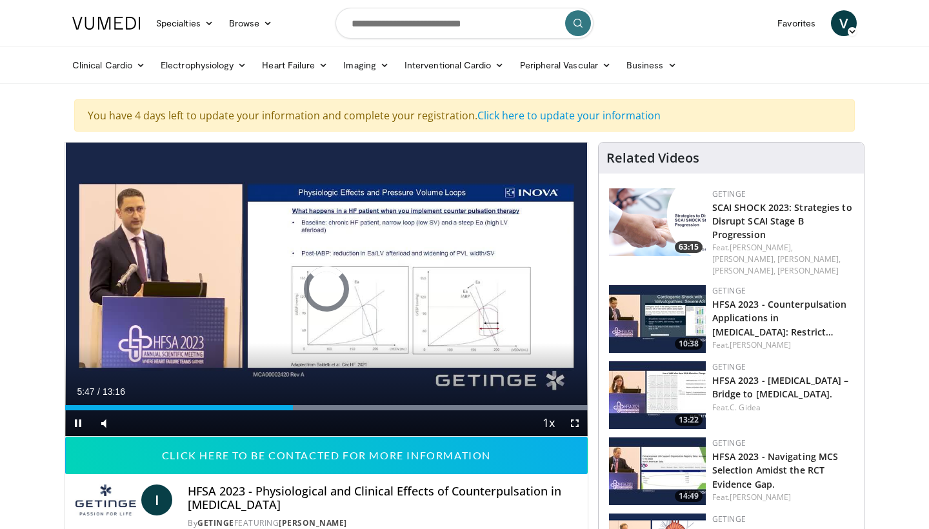
click at [575, 422] on span "Video Player" at bounding box center [575, 423] width 26 height 26
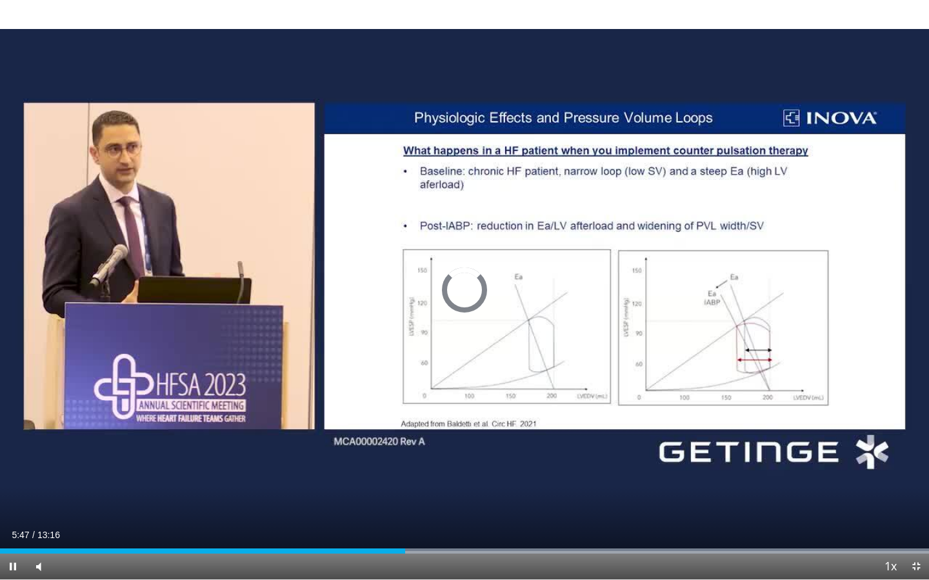
click at [917, 528] on span "Video Player" at bounding box center [916, 567] width 26 height 26
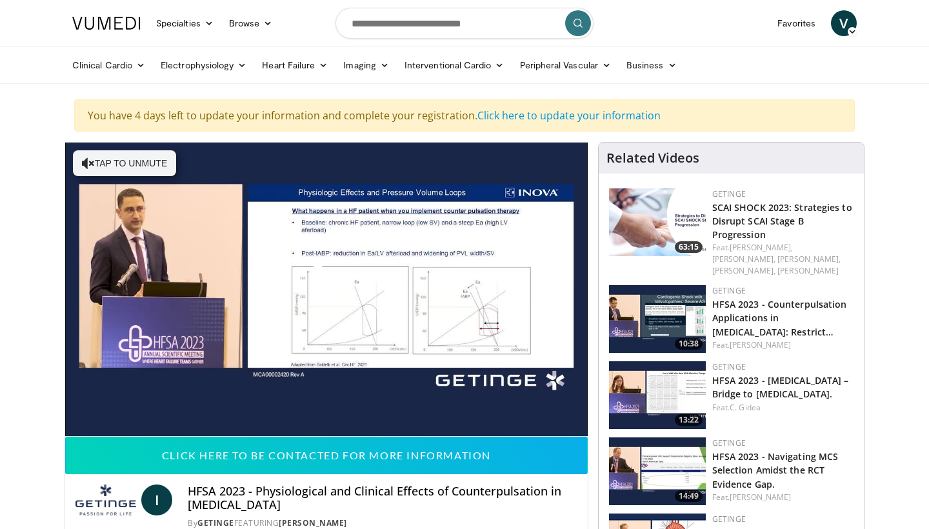
click at [326, 289] on span "Video Player" at bounding box center [326, 289] width 0 height 0
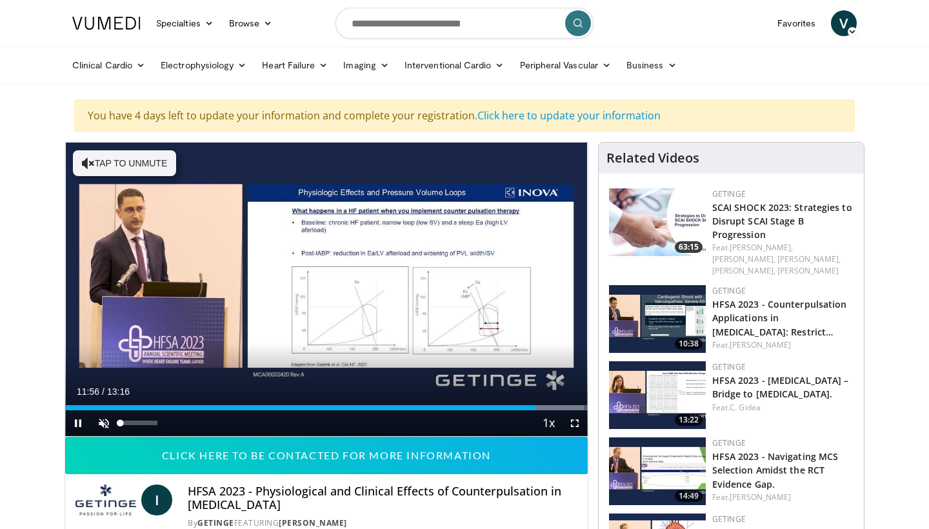
click at [107, 422] on span "Video Player" at bounding box center [104, 423] width 26 height 26
click at [189, 408] on div "03:08" at bounding box center [189, 407] width 1 height 5
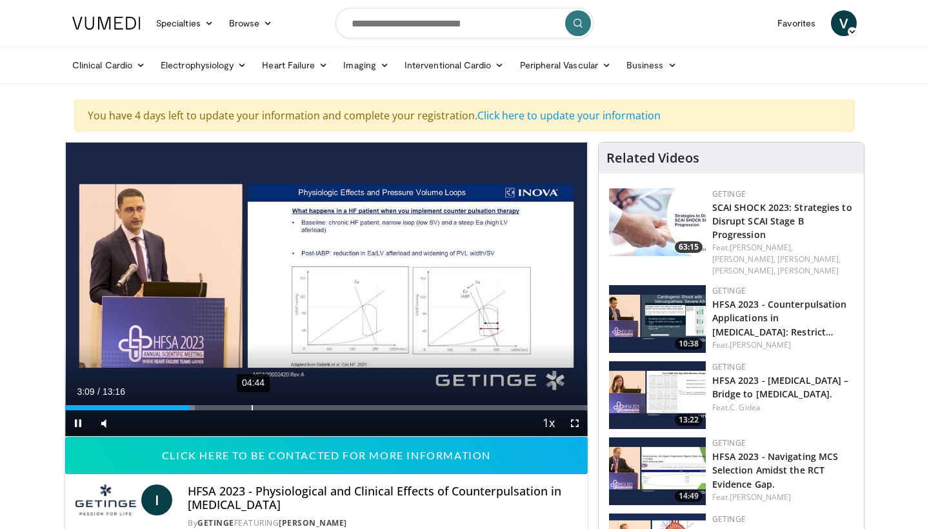
click at [252, 404] on div "Loaded : 24.87% 04:44 03:09" at bounding box center [326, 404] width 522 height 12
click at [268, 408] on div "05:09" at bounding box center [268, 407] width 1 height 5
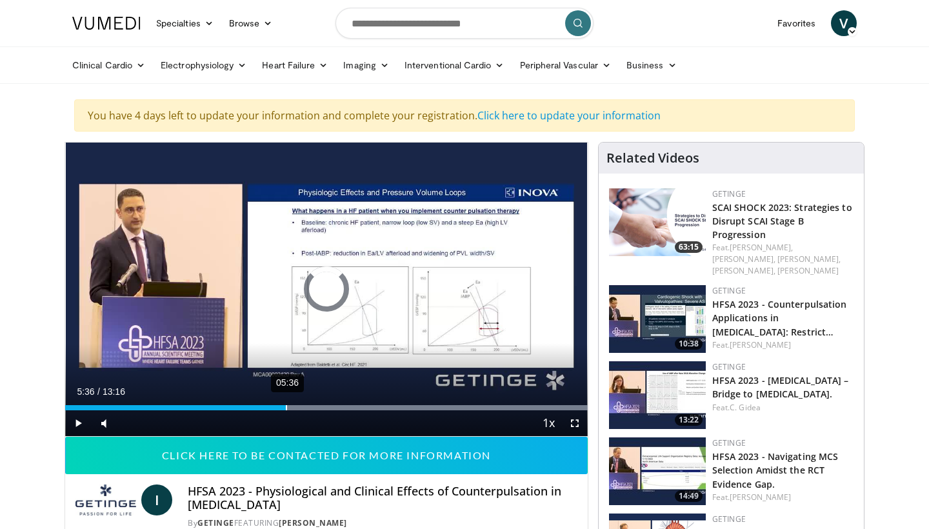
click at [286, 409] on div "05:36" at bounding box center [286, 407] width 1 height 5
click at [75, 425] on span "Video Player" at bounding box center [78, 423] width 26 height 26
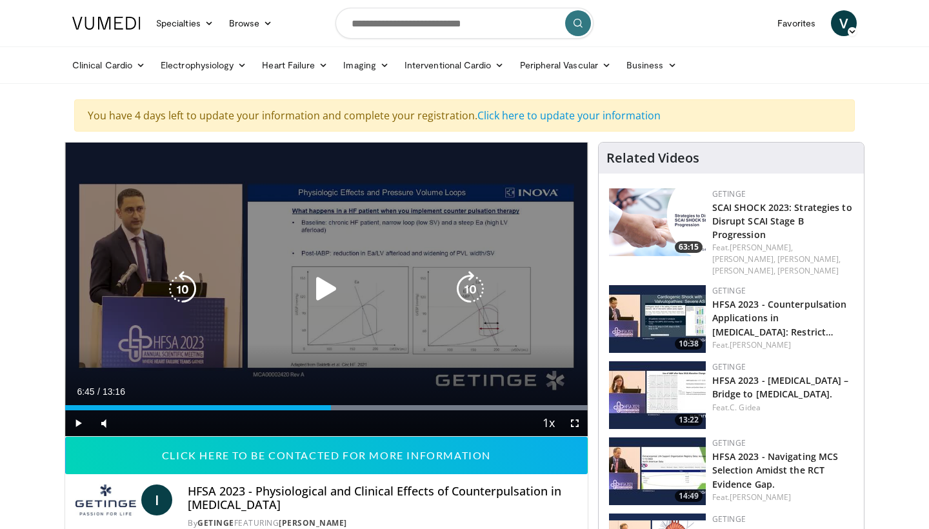
click at [326, 288] on icon "Video Player" at bounding box center [326, 289] width 36 height 36
